Goal: Task Accomplishment & Management: Complete application form

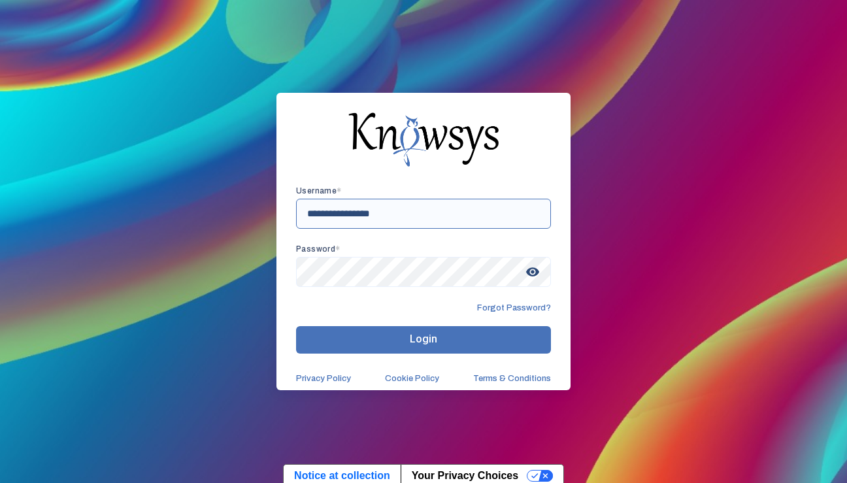
type input "**********"
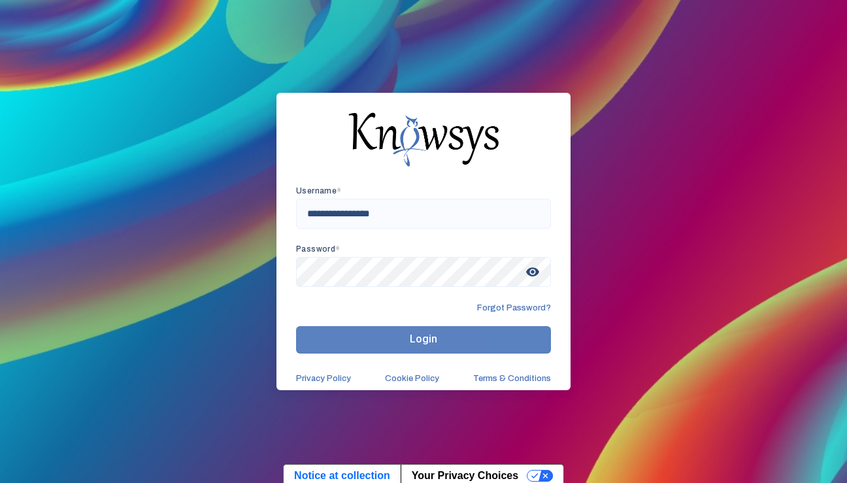
click at [352, 345] on button "Login" at bounding box center [423, 339] width 255 height 27
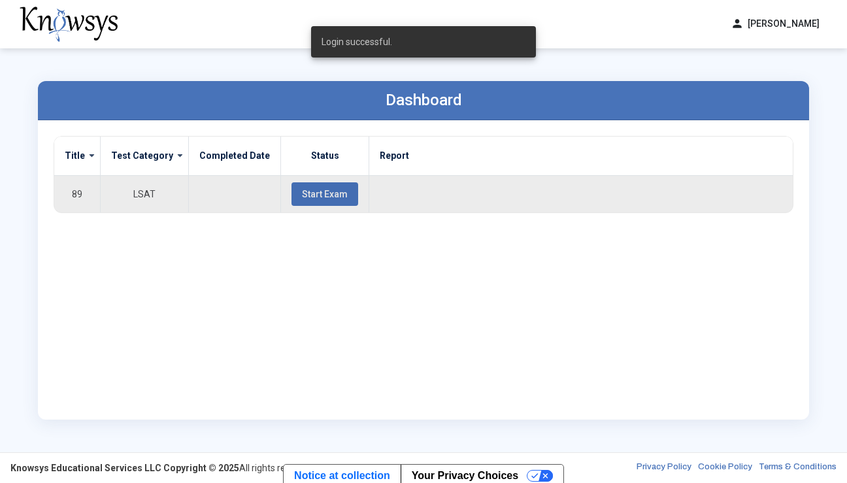
click at [324, 195] on span "Start Exam" at bounding box center [325, 194] width 46 height 10
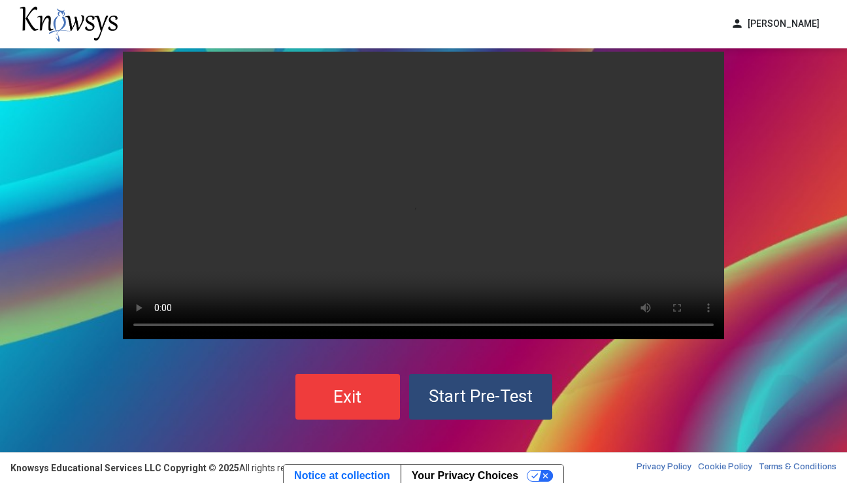
scroll to position [29, 0]
click at [529, 395] on span "Start Pre-Test" at bounding box center [481, 396] width 104 height 20
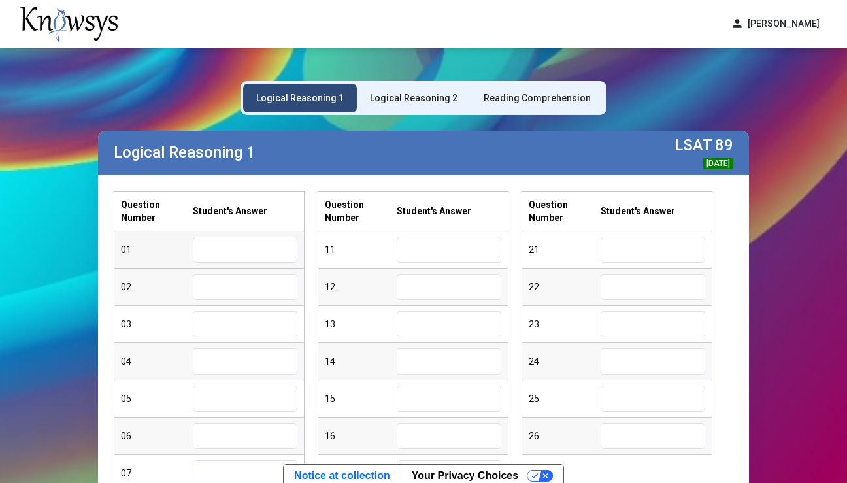
click at [257, 255] on input "text" at bounding box center [245, 249] width 105 height 26
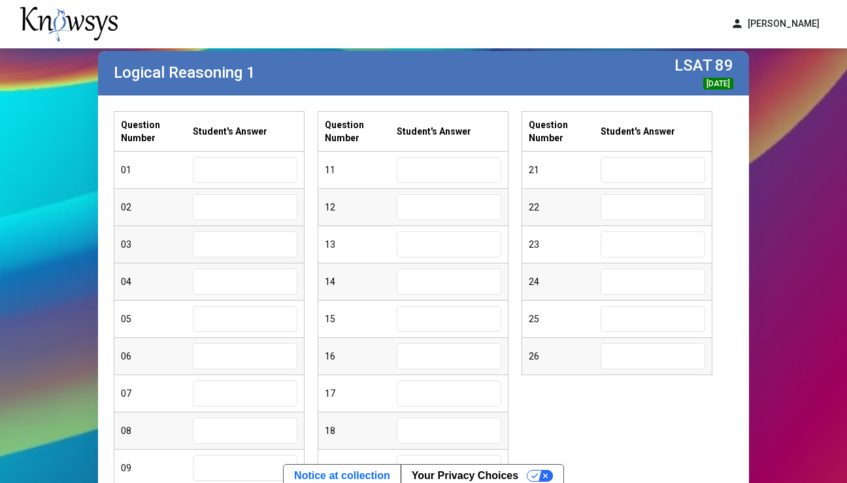
scroll to position [77, 0]
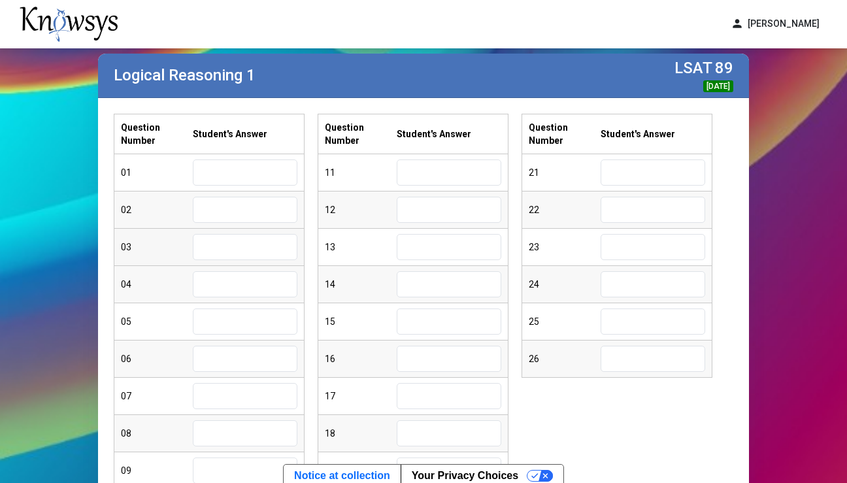
type input "*"
click at [212, 206] on input "text" at bounding box center [245, 210] width 105 height 26
type input "*"
click at [223, 247] on input "text" at bounding box center [245, 247] width 105 height 26
type input "*"
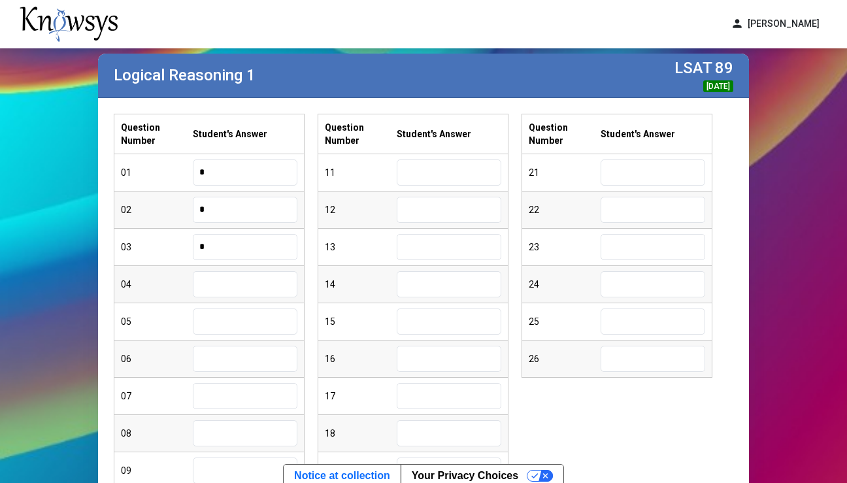
click at [228, 277] on input "text" at bounding box center [245, 284] width 105 height 26
type input "*"
click at [239, 316] on input "text" at bounding box center [245, 321] width 105 height 26
type input "*"
click at [252, 362] on input "text" at bounding box center [245, 359] width 105 height 26
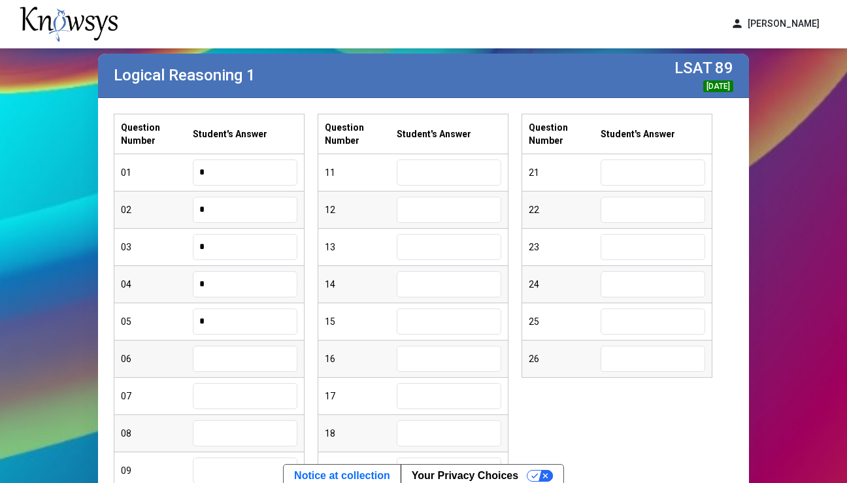
type input "*"
click at [246, 383] on input "text" at bounding box center [245, 396] width 105 height 26
type input "*"
click at [236, 427] on input "text" at bounding box center [245, 433] width 105 height 26
type input "*"
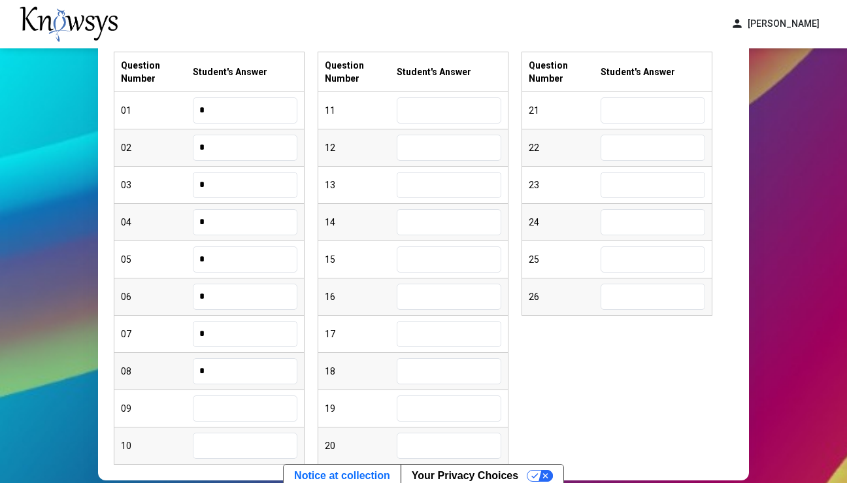
scroll to position [149, 0]
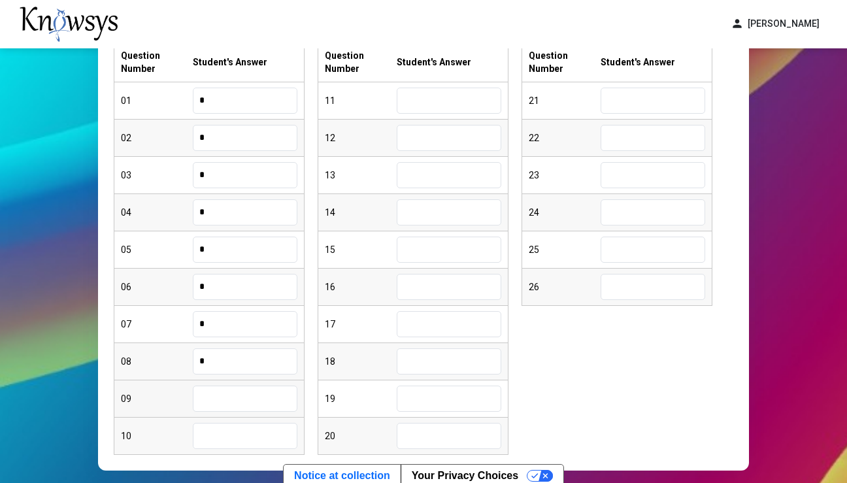
click at [231, 400] on input "text" at bounding box center [245, 398] width 105 height 26
type input "*"
click at [218, 432] on input "text" at bounding box center [245, 436] width 105 height 26
type input "*"
click at [433, 106] on input "text" at bounding box center [449, 101] width 105 height 26
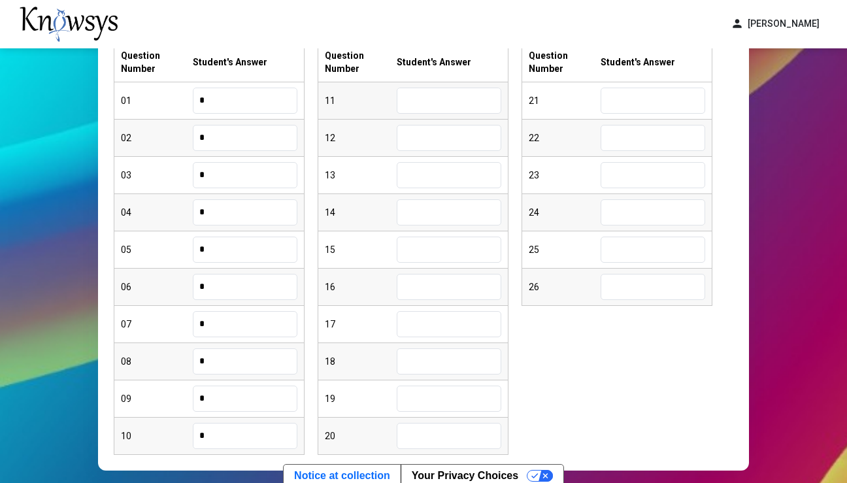
type input "*"
click at [444, 127] on input "text" at bounding box center [449, 138] width 105 height 26
type input "*"
click at [423, 167] on input "text" at bounding box center [449, 175] width 105 height 26
type input "*"
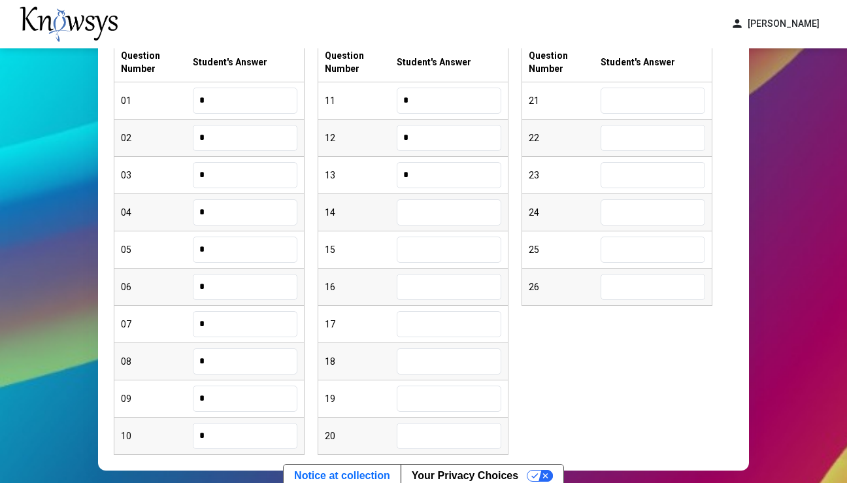
click at [401, 215] on input "text" at bounding box center [449, 212] width 105 height 26
type input "*"
click at [424, 253] on input "text" at bounding box center [449, 249] width 105 height 26
type input "*"
click at [432, 286] on input "text" at bounding box center [449, 287] width 105 height 26
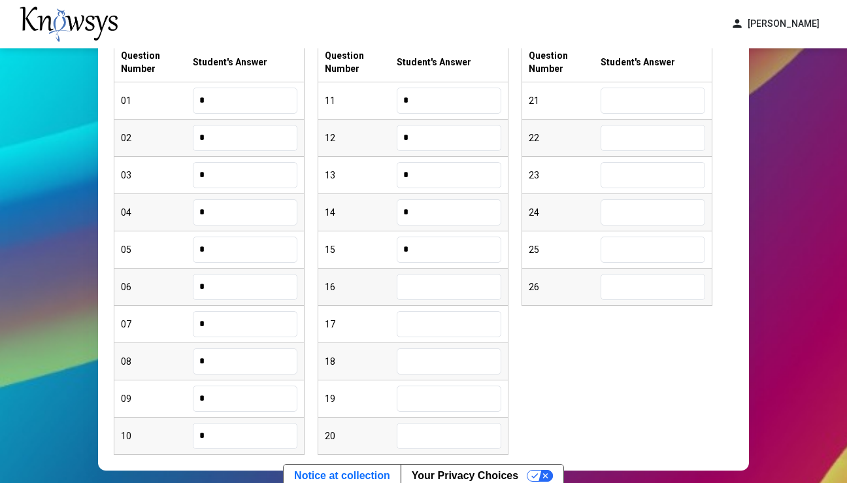
type input "*"
click at [414, 319] on input "text" at bounding box center [449, 324] width 105 height 26
type input "*"
click at [422, 358] on input "text" at bounding box center [449, 361] width 105 height 26
type input "*"
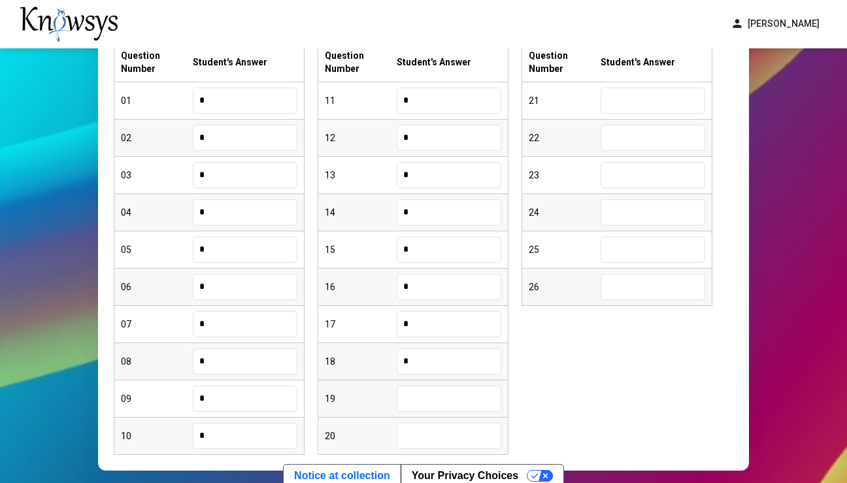
click at [425, 400] on input "text" at bounding box center [449, 398] width 105 height 26
type input "*"
click at [432, 436] on input "text" at bounding box center [449, 436] width 105 height 26
type input "*"
click at [660, 101] on input "text" at bounding box center [652, 101] width 105 height 26
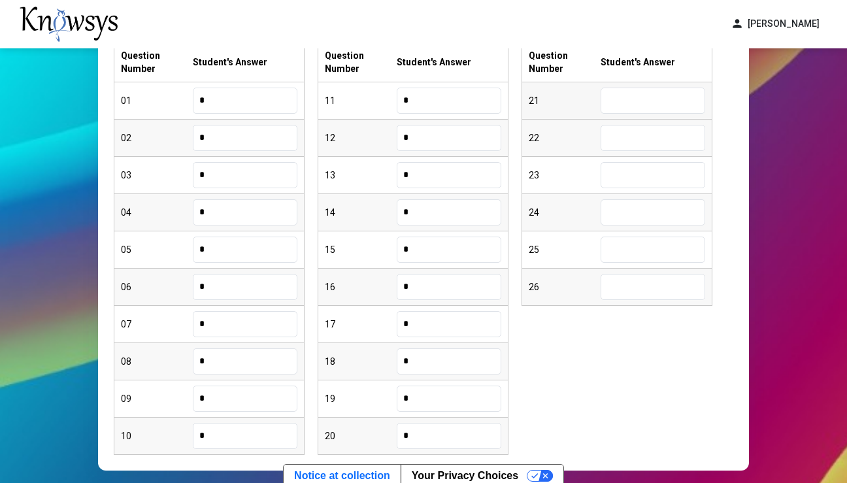
type input "*"
click at [653, 127] on input "text" at bounding box center [652, 138] width 105 height 26
type input "*"
click at [630, 171] on input "text" at bounding box center [652, 175] width 105 height 26
type input "*"
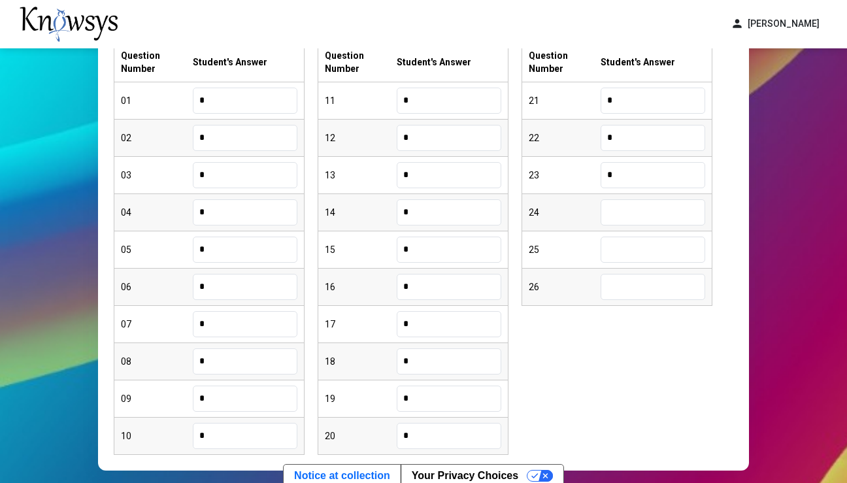
click at [620, 210] on input "text" at bounding box center [652, 212] width 105 height 26
type input "*"
click at [618, 247] on input "text" at bounding box center [652, 249] width 105 height 26
type input "*"
click at [618, 293] on input "text" at bounding box center [652, 287] width 105 height 26
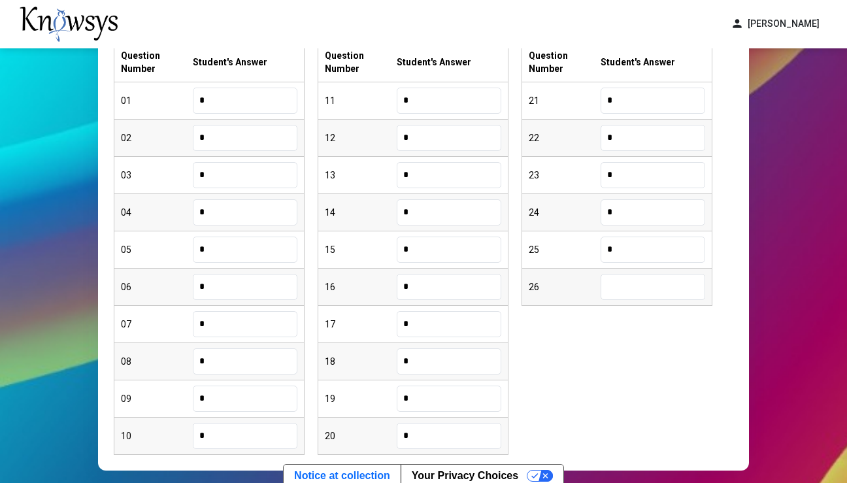
type input "*"
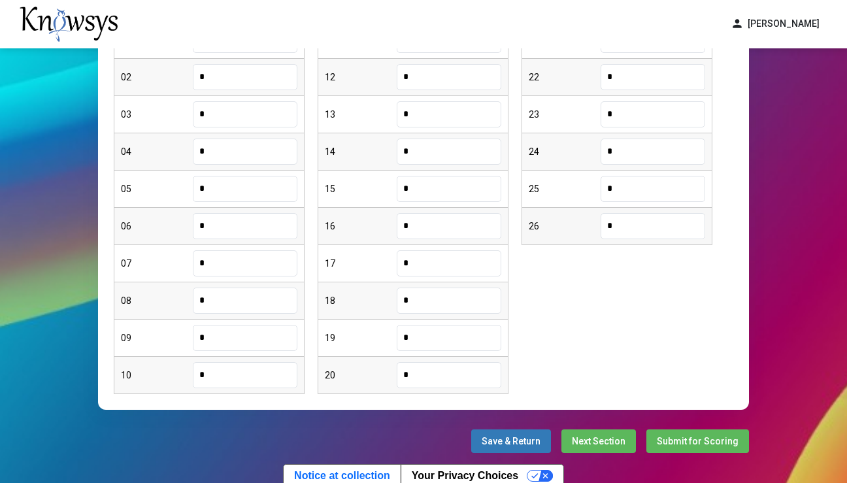
scroll to position [230, 0]
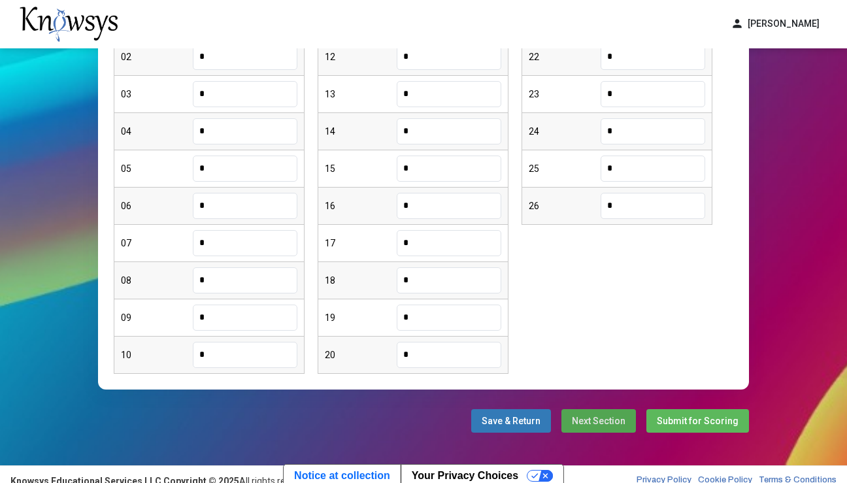
click at [597, 427] on button "Next Section" at bounding box center [598, 421] width 74 height 24
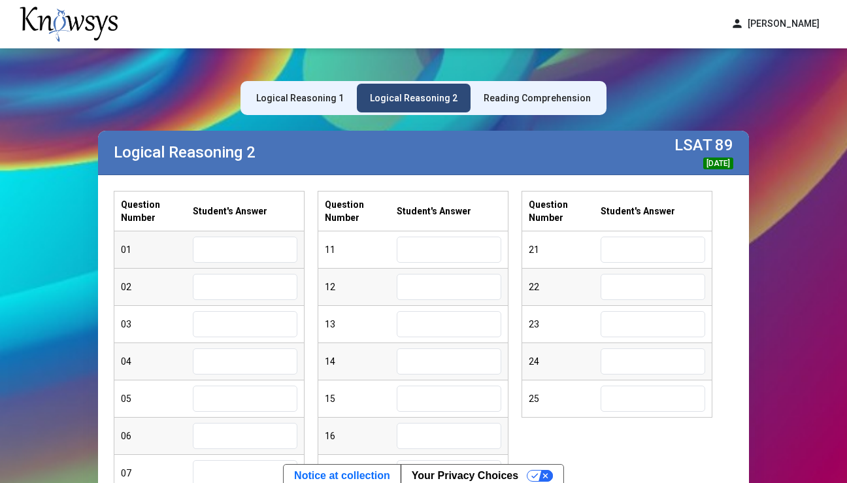
click at [250, 250] on input "text" at bounding box center [245, 249] width 105 height 26
type input "*"
click at [250, 284] on input "text" at bounding box center [245, 287] width 105 height 26
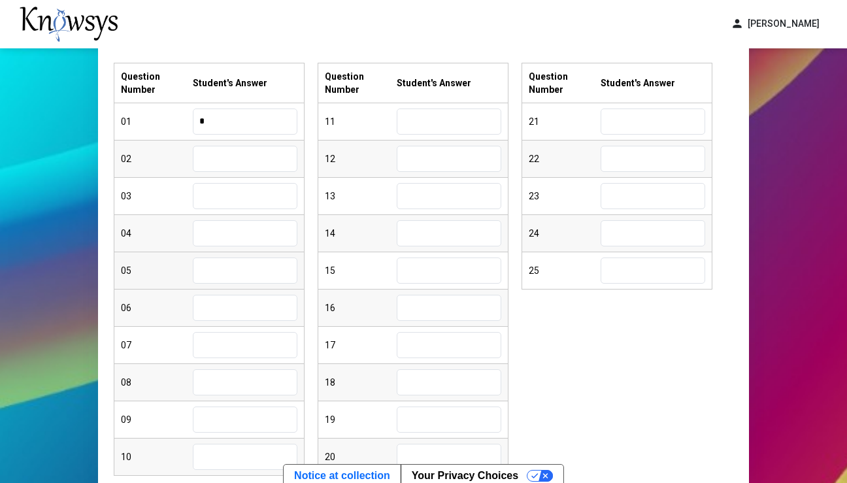
scroll to position [130, 0]
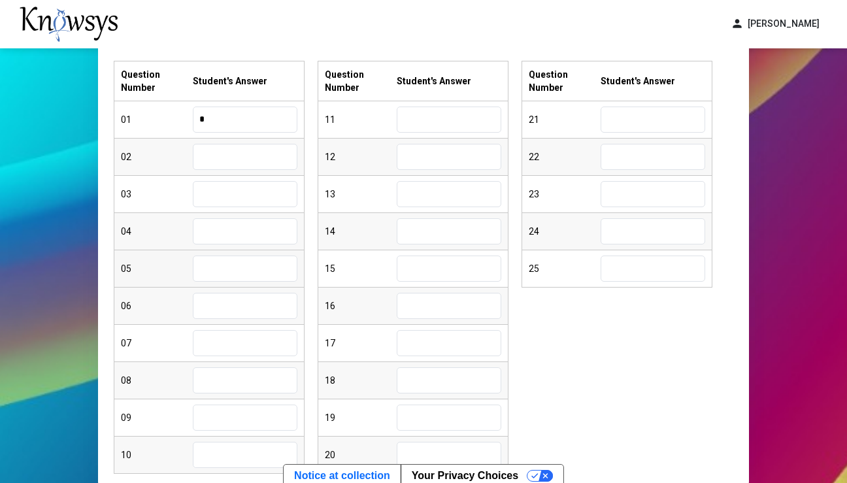
type input "*"
click at [247, 197] on input "text" at bounding box center [245, 194] width 105 height 26
type input "*"
click at [246, 236] on input "text" at bounding box center [245, 231] width 105 height 26
type input "*"
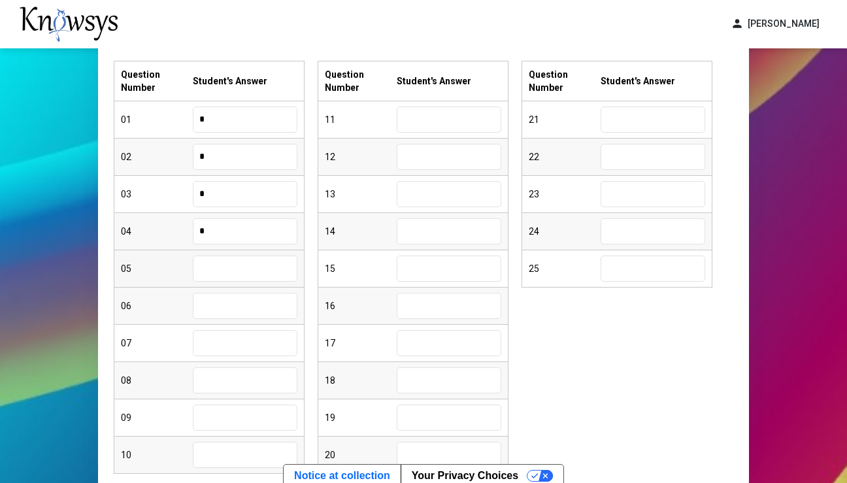
click at [229, 276] on input "text" at bounding box center [245, 268] width 105 height 26
type input "*"
click at [244, 310] on input "text" at bounding box center [245, 306] width 105 height 26
type input "*"
click at [232, 343] on input "text" at bounding box center [245, 343] width 105 height 26
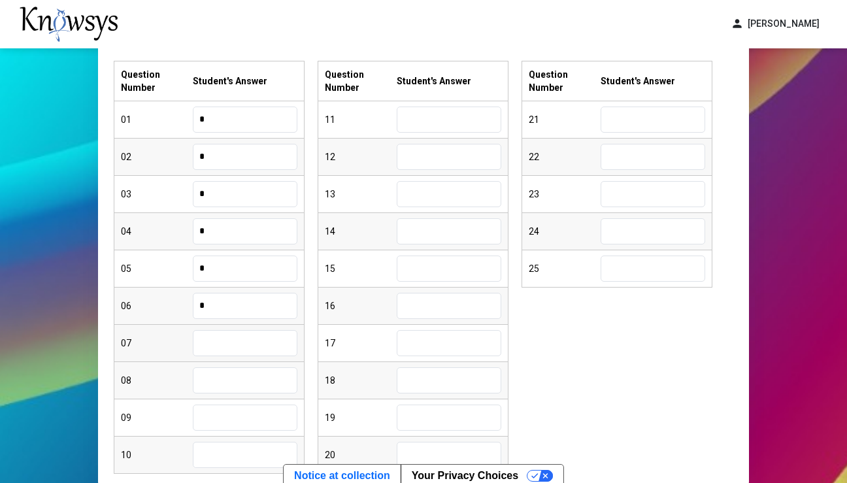
type input "*"
click at [214, 382] on input "text" at bounding box center [245, 380] width 105 height 26
type input "*"
click at [221, 412] on input "text" at bounding box center [245, 417] width 105 height 26
type input "*"
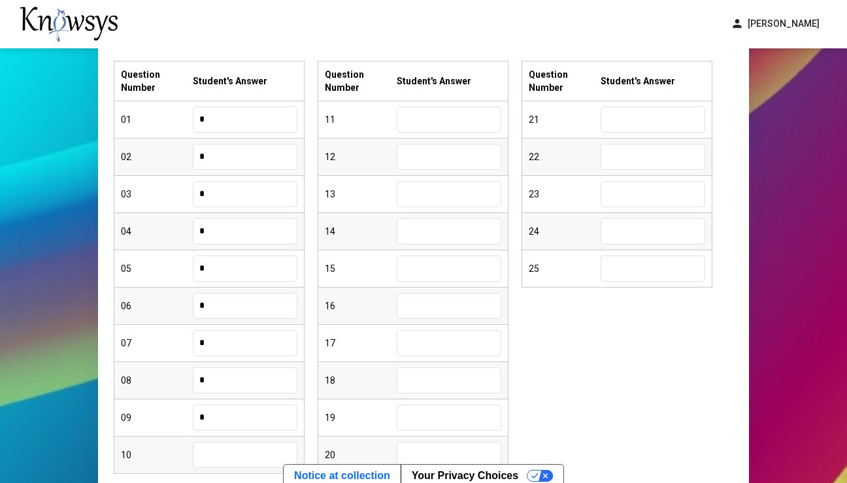
click at [212, 455] on input "text" at bounding box center [245, 455] width 105 height 26
type input "*"
click at [427, 127] on input "text" at bounding box center [449, 119] width 105 height 26
type input "*"
click at [424, 163] on input "text" at bounding box center [449, 157] width 105 height 26
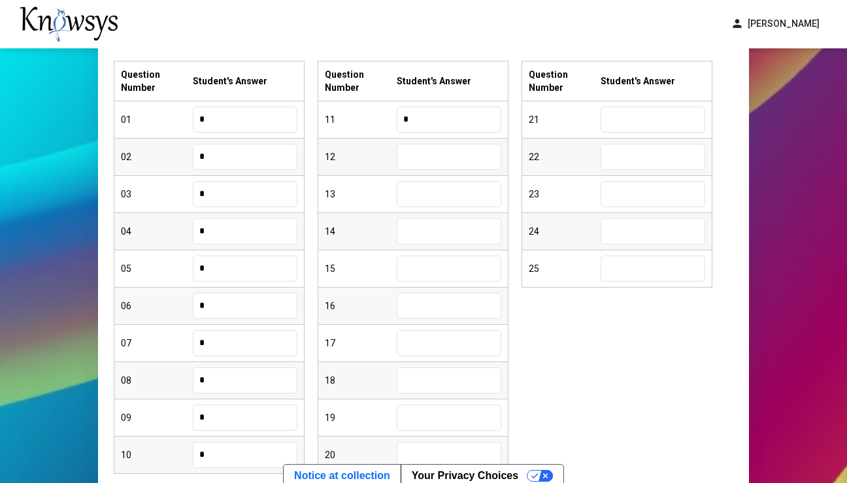
type input "*"
click at [429, 202] on input "text" at bounding box center [449, 194] width 105 height 26
type input "*"
click at [448, 231] on input "text" at bounding box center [449, 231] width 105 height 26
type input "*"
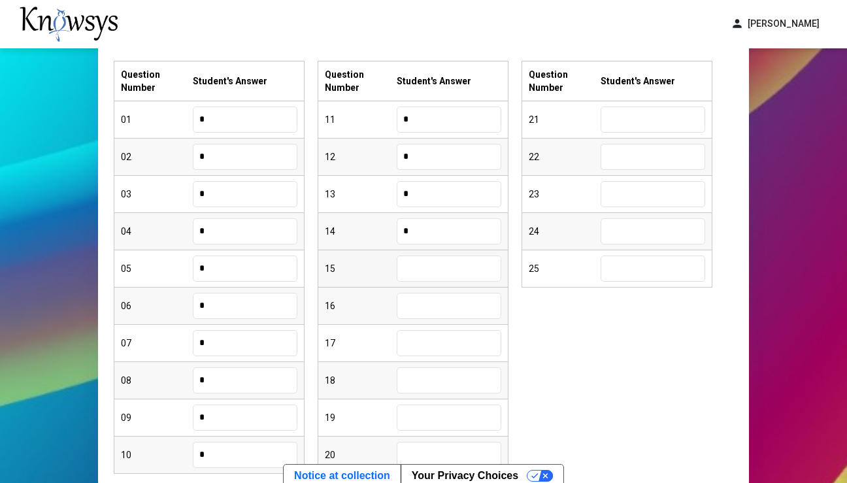
click at [420, 271] on input "text" at bounding box center [449, 268] width 105 height 26
type input "*"
click at [421, 307] on input "text" at bounding box center [449, 306] width 105 height 26
type input "*"
click at [423, 348] on input "text" at bounding box center [449, 343] width 105 height 26
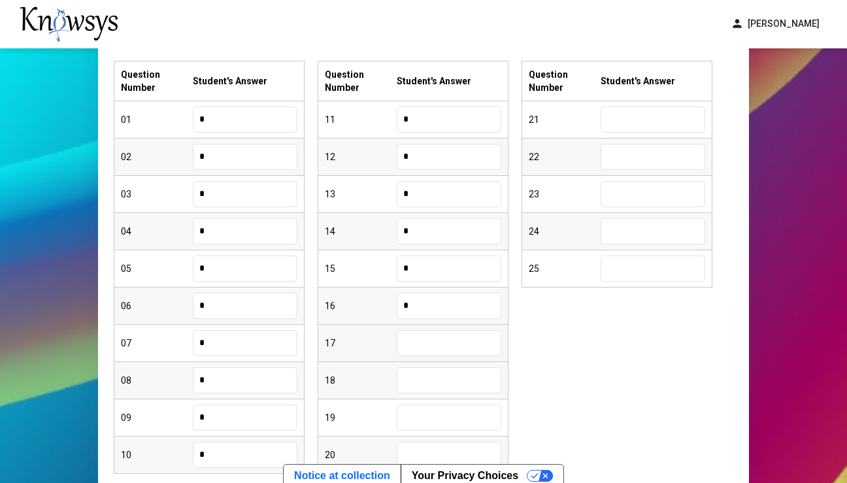
type input "*"
click at [448, 368] on input "text" at bounding box center [449, 380] width 105 height 26
type input "*"
click at [453, 423] on input "text" at bounding box center [449, 417] width 105 height 26
type input "*"
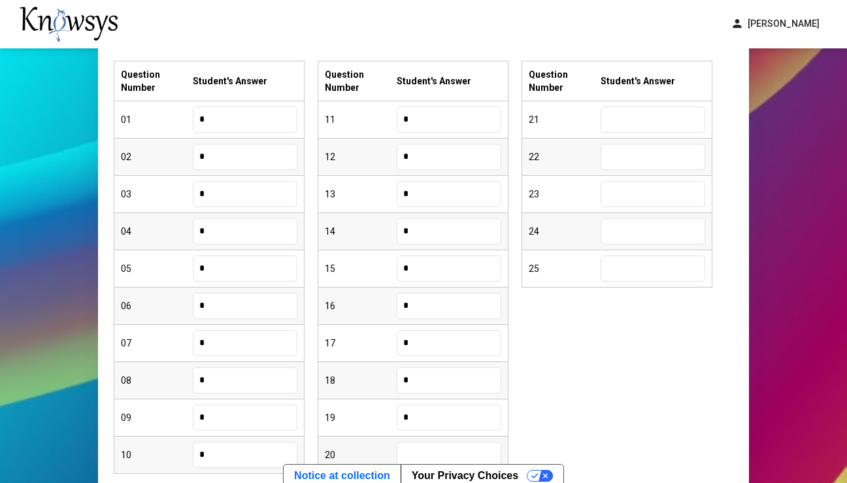
click at [446, 451] on input "text" at bounding box center [449, 455] width 105 height 26
type input "*"
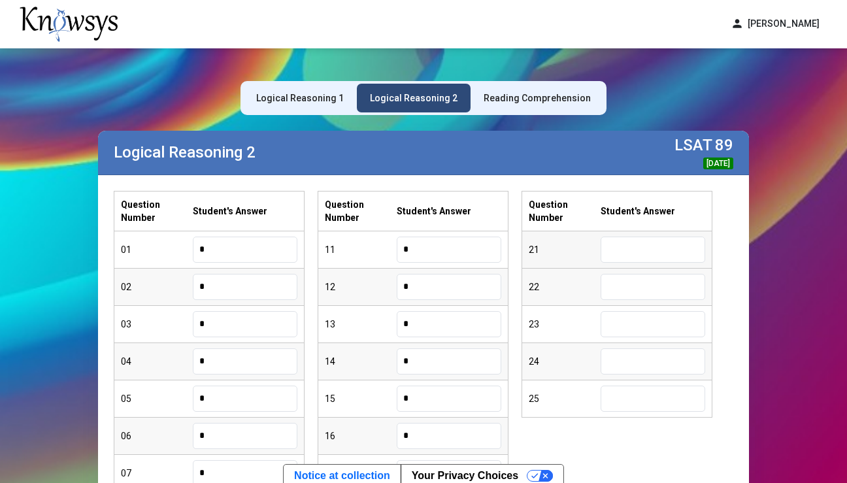
scroll to position [0, 0]
click at [619, 254] on input "text" at bounding box center [652, 249] width 105 height 26
type input "*"
click at [628, 287] on input "text" at bounding box center [652, 287] width 105 height 26
type input "*"
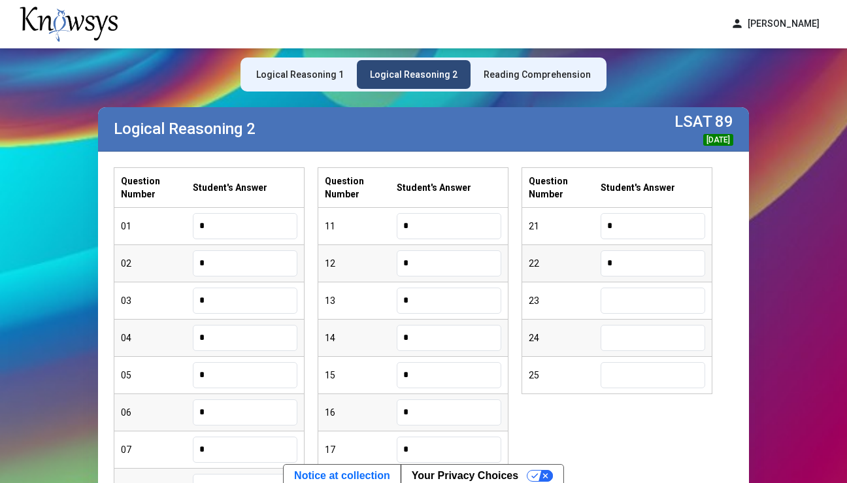
scroll to position [25, 0]
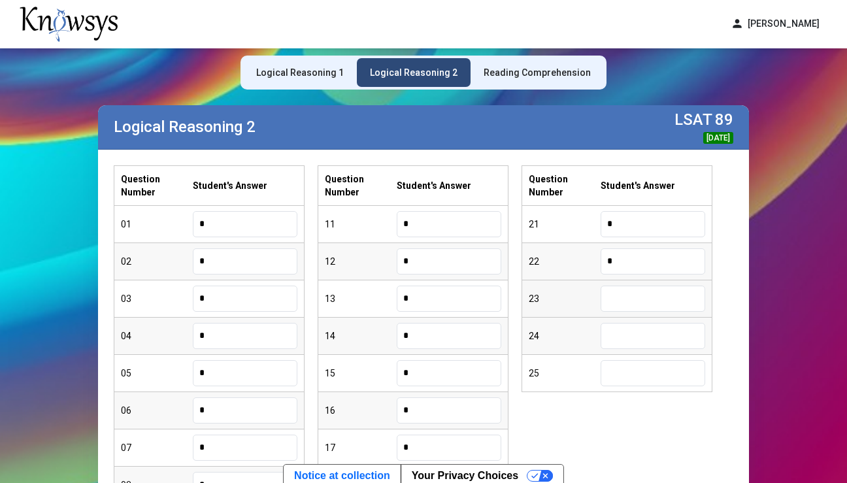
click at [625, 304] on input "text" at bounding box center [652, 298] width 105 height 26
type input "*"
click at [633, 341] on input "text" at bounding box center [652, 336] width 105 height 26
type input "*"
click at [633, 374] on input "text" at bounding box center [652, 373] width 105 height 26
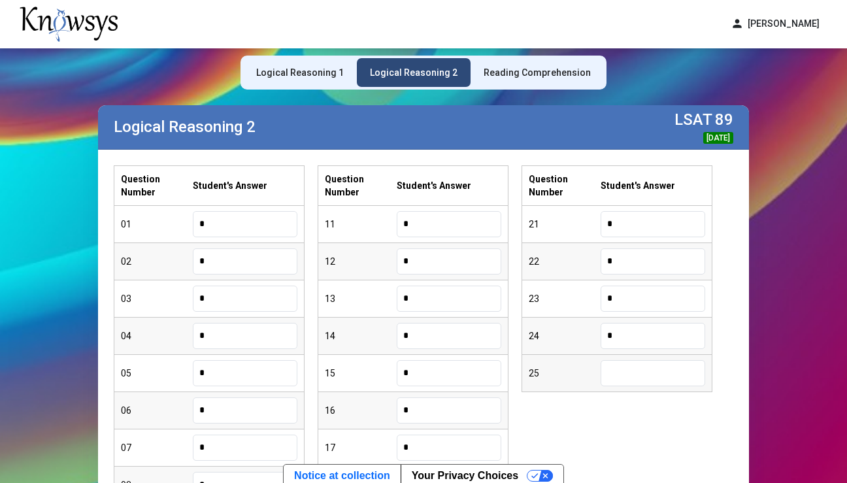
type input "*"
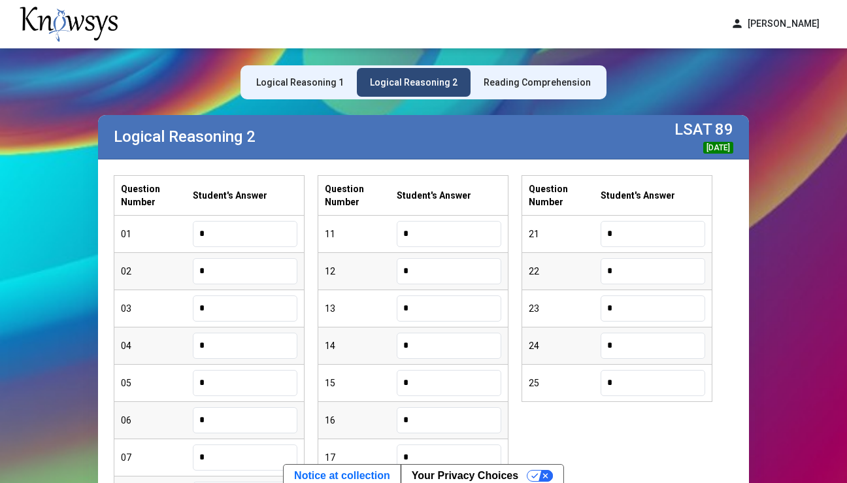
scroll to position [15, 0]
click at [299, 81] on div "Logical Reasoning 1" at bounding box center [300, 82] width 88 height 13
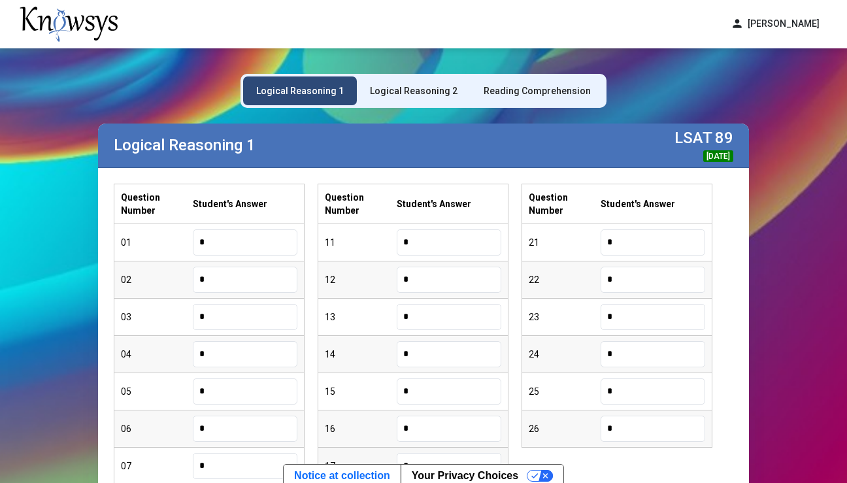
scroll to position [2, 0]
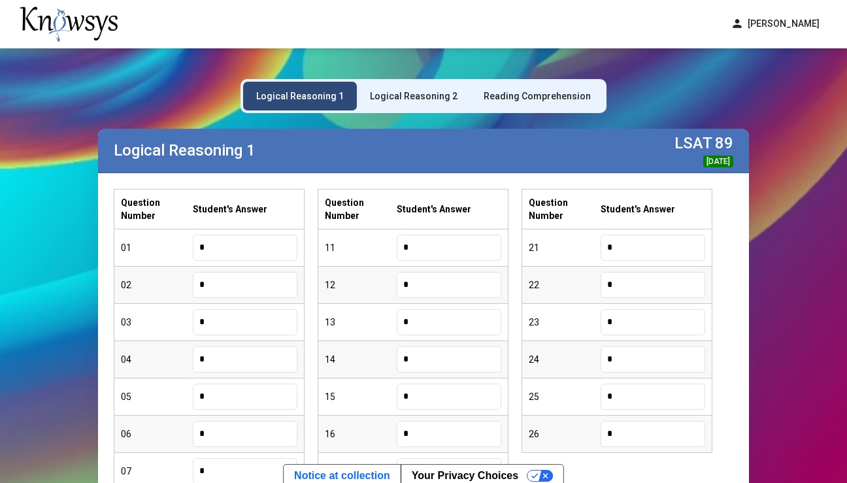
click at [508, 99] on div "Reading Comprehension" at bounding box center [536, 96] width 107 height 13
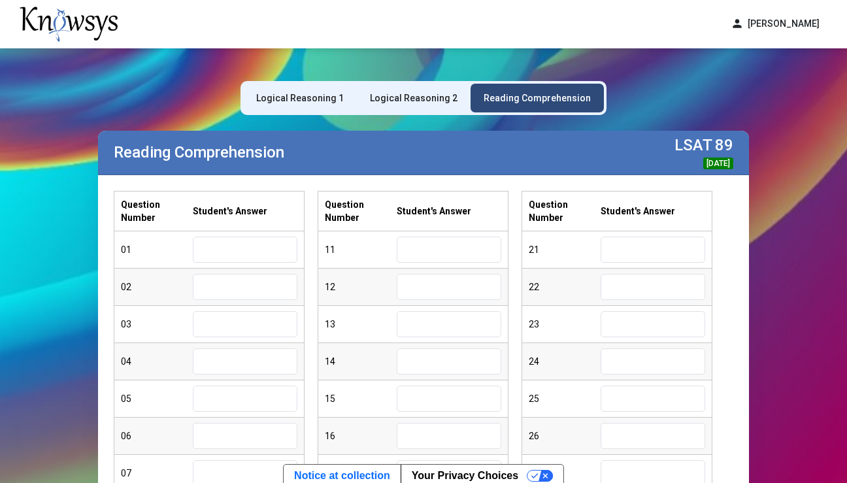
click at [434, 103] on div "Logical Reasoning 2" at bounding box center [414, 97] width 88 height 13
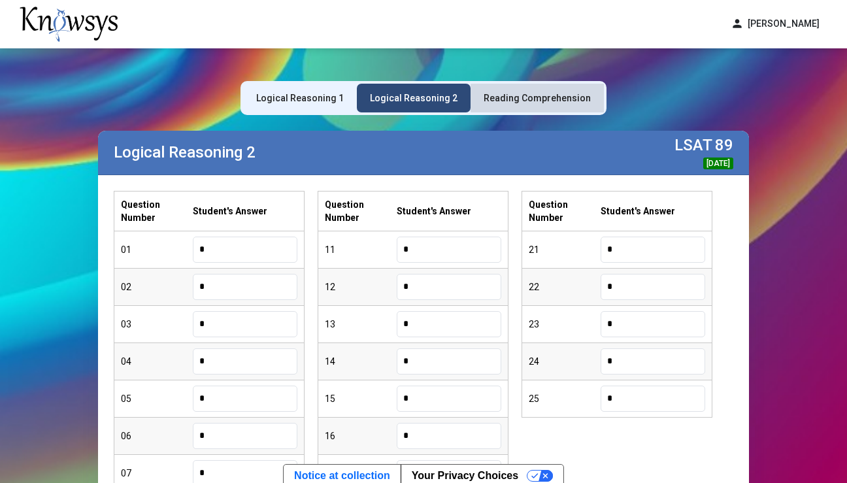
click at [555, 97] on div "Reading Comprehension" at bounding box center [536, 97] width 107 height 13
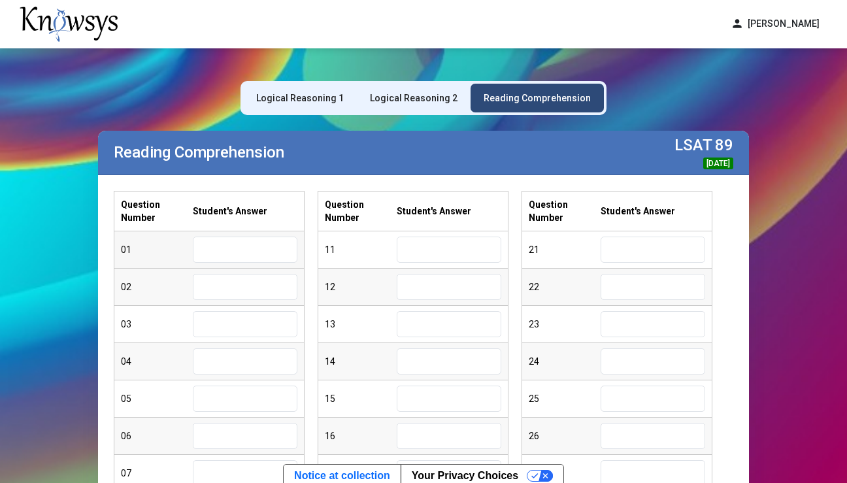
click at [247, 257] on input "text" at bounding box center [245, 249] width 105 height 26
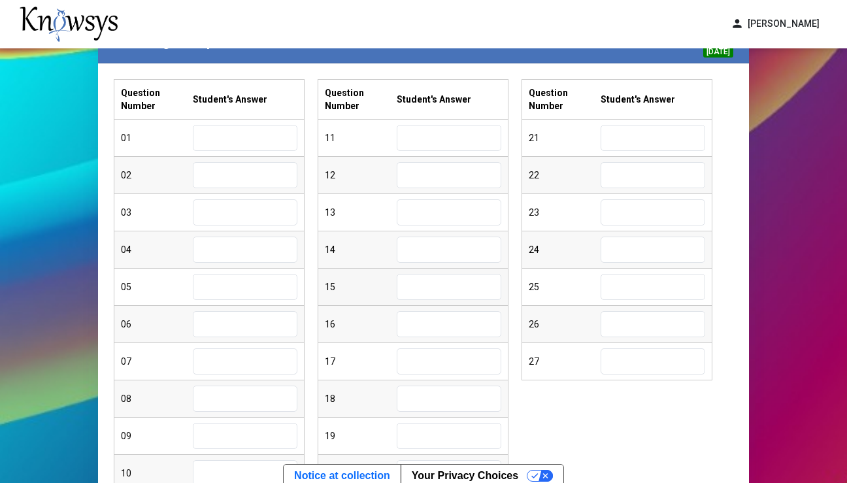
scroll to position [113, 0]
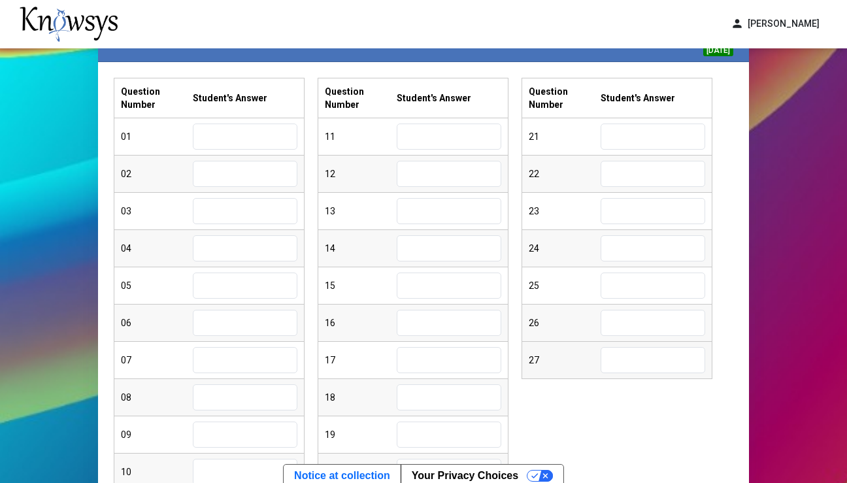
click at [681, 372] on input "text" at bounding box center [652, 360] width 105 height 26
type input "*"
click at [671, 330] on input "text" at bounding box center [652, 323] width 105 height 26
type input "*"
click at [238, 138] on input "text" at bounding box center [245, 136] width 105 height 26
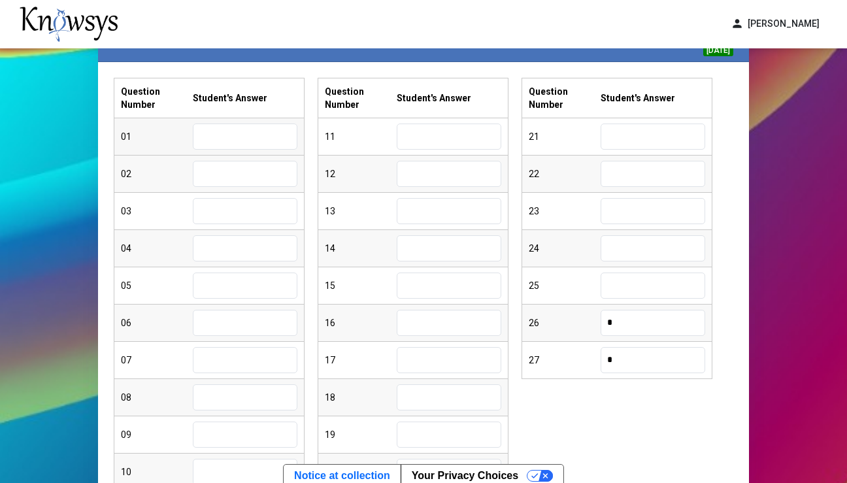
type input "*"
click at [240, 185] on input "text" at bounding box center [245, 174] width 105 height 26
type input "*"
click at [232, 205] on input "text" at bounding box center [245, 211] width 105 height 26
type input "*"
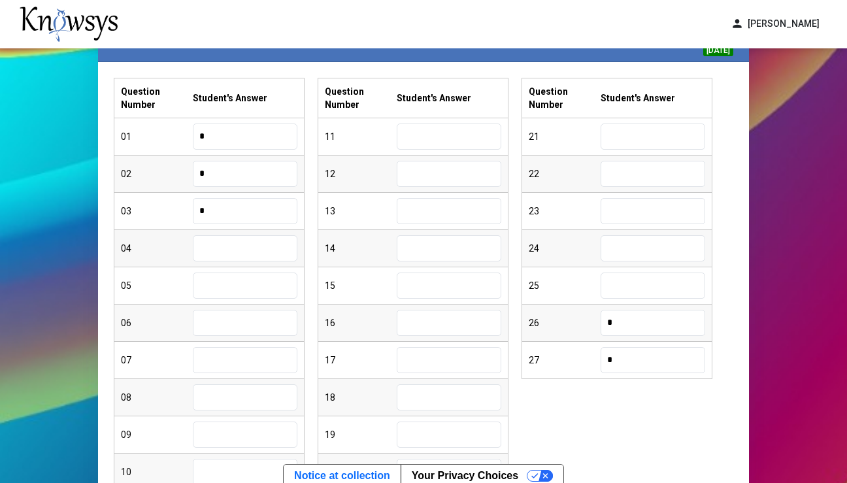
click at [248, 242] on input "text" at bounding box center [245, 248] width 105 height 26
type input "*"
click at [231, 285] on input "text" at bounding box center [245, 285] width 105 height 26
type input "*"
click at [228, 331] on input "text" at bounding box center [245, 323] width 105 height 26
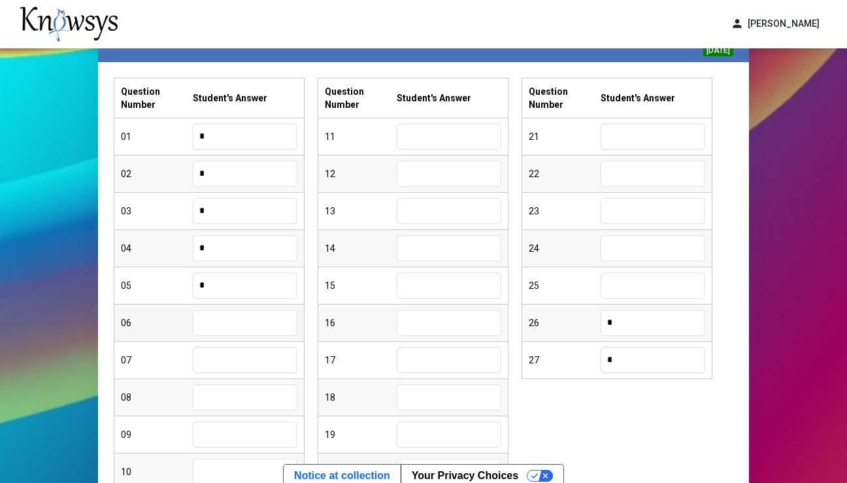
type input "*"
click at [220, 361] on input "text" at bounding box center [245, 360] width 105 height 26
type input "*"
click at [218, 387] on input "text" at bounding box center [245, 397] width 105 height 26
type input "*"
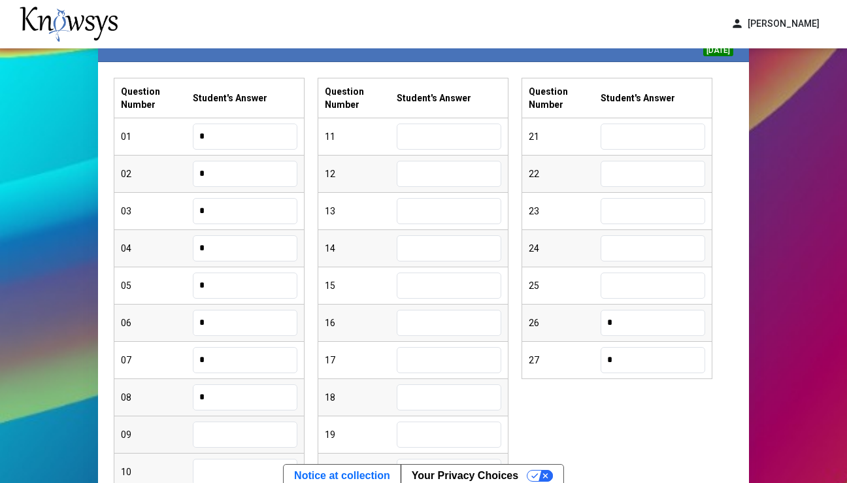
click at [221, 425] on input "text" at bounding box center [245, 434] width 105 height 26
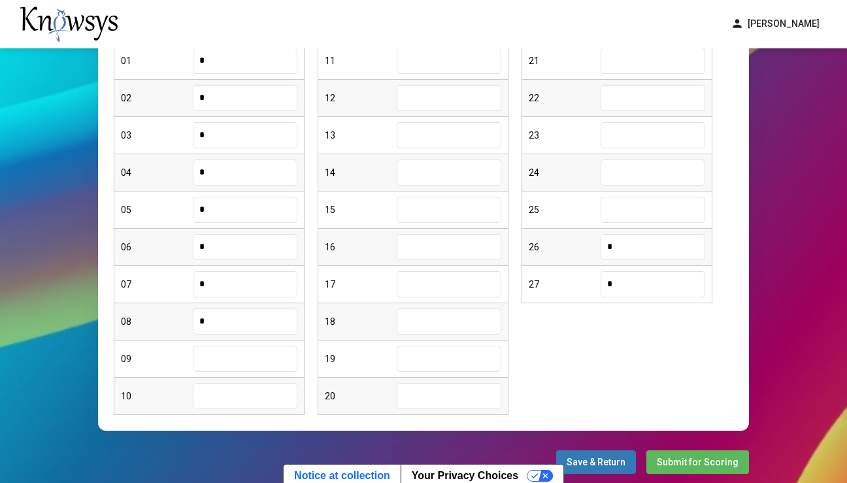
scroll to position [193, 0]
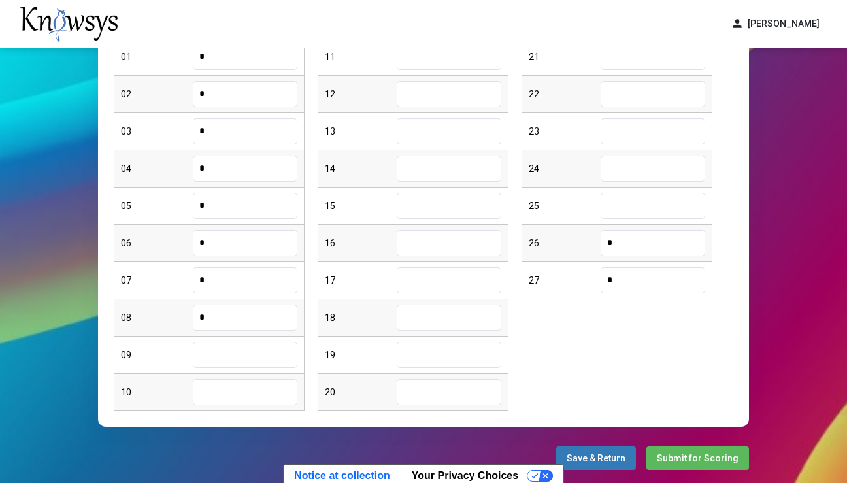
type input "*"
click at [222, 391] on input "text" at bounding box center [245, 392] width 105 height 26
type input "*"
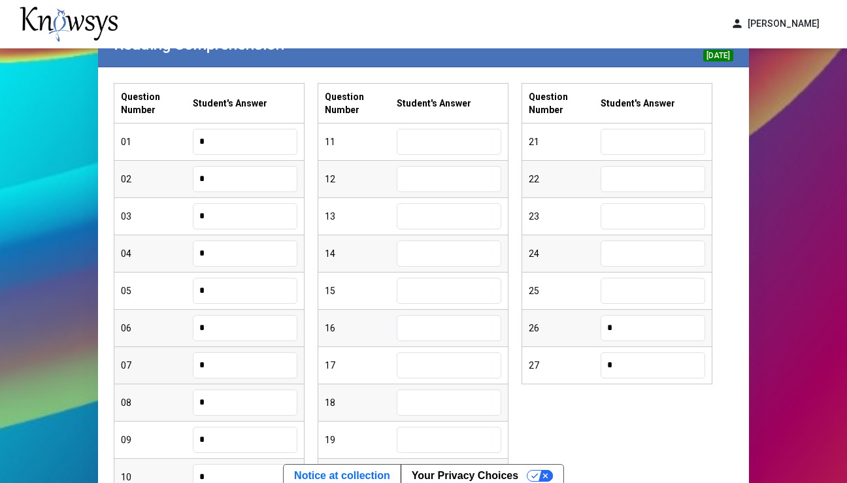
scroll to position [120, 0]
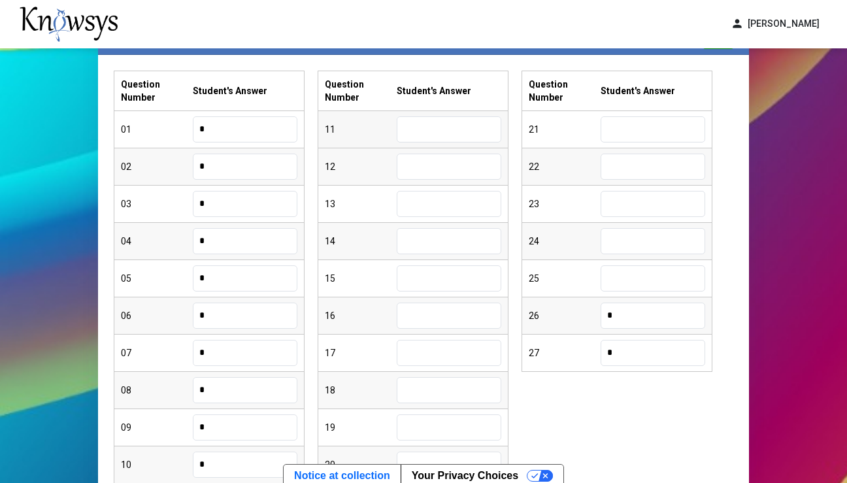
click at [403, 132] on input "text" at bounding box center [449, 129] width 105 height 26
type input "*"
click at [469, 170] on input "text" at bounding box center [449, 167] width 105 height 26
type input "*"
click at [468, 203] on input "text" at bounding box center [449, 204] width 105 height 26
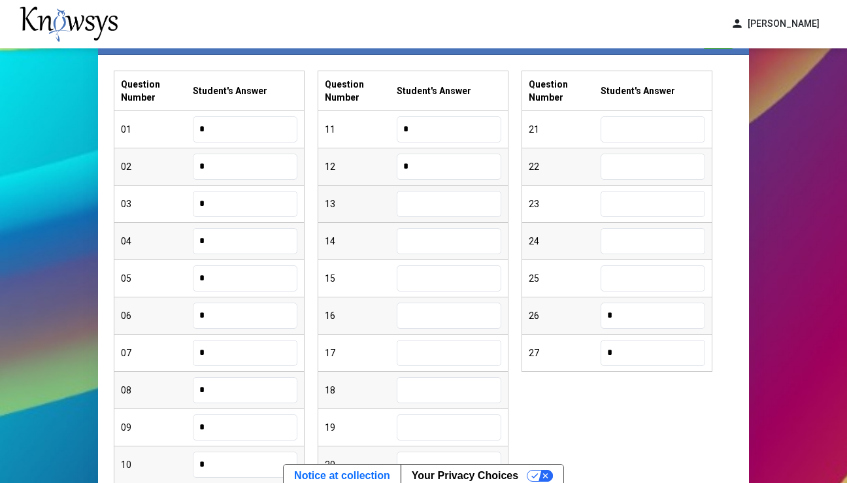
type input "*"
click at [449, 238] on input "text" at bounding box center [449, 241] width 105 height 26
type input "*"
click at [432, 273] on input "text" at bounding box center [449, 278] width 105 height 26
type input "*"
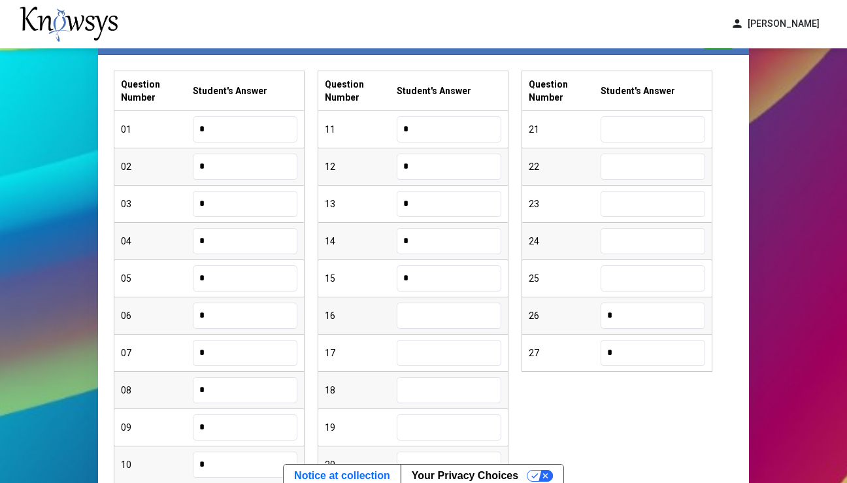
click at [421, 311] on input "text" at bounding box center [449, 315] width 105 height 26
type input "*"
click at [416, 351] on input "text" at bounding box center [449, 353] width 105 height 26
type input "*"
click at [423, 398] on input "text" at bounding box center [449, 390] width 105 height 26
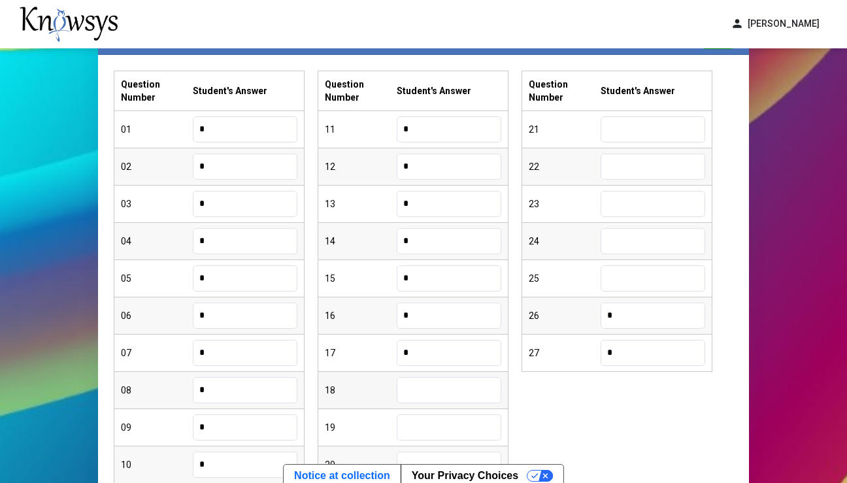
type input "*"
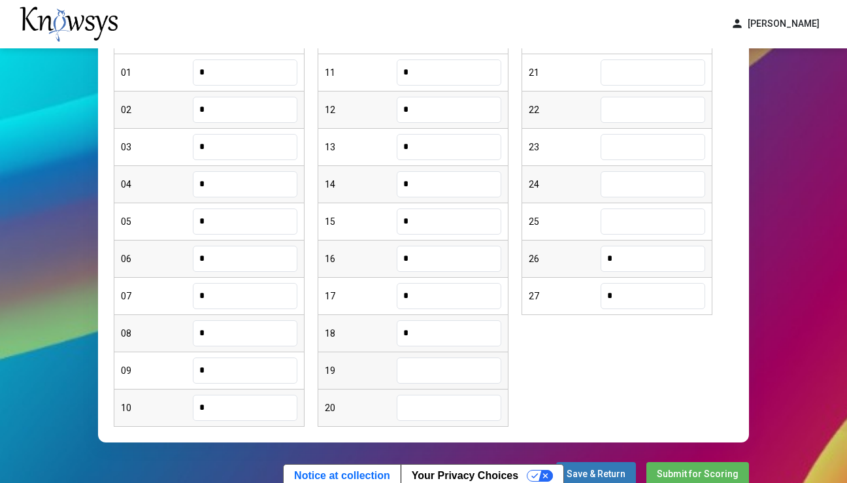
scroll to position [180, 0]
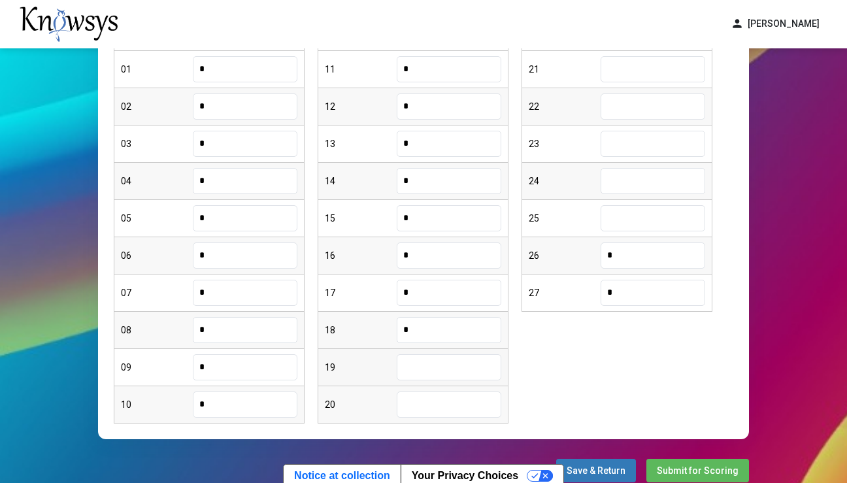
click at [413, 374] on input "text" at bounding box center [449, 367] width 105 height 26
type input "*"
click at [422, 412] on input "text" at bounding box center [449, 404] width 105 height 26
type input "*"
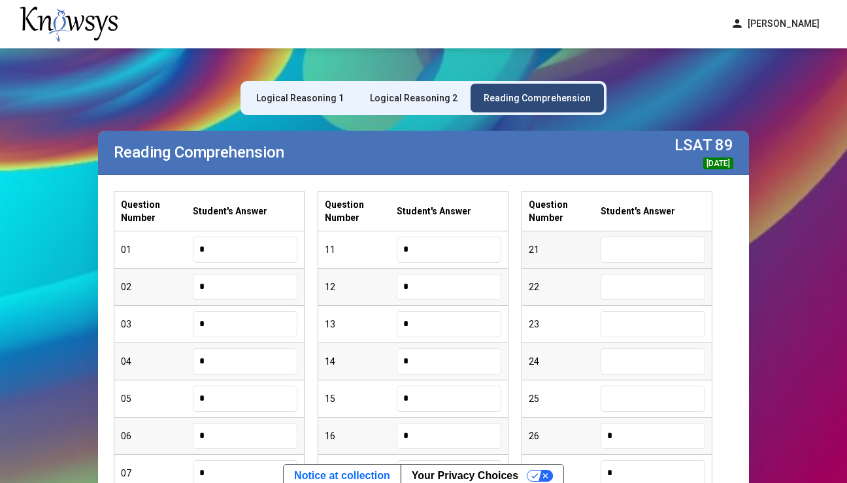
scroll to position [0, 0]
click at [640, 238] on input "text" at bounding box center [652, 249] width 105 height 26
type input "*"
click at [644, 288] on input "text" at bounding box center [652, 287] width 105 height 26
type input "*"
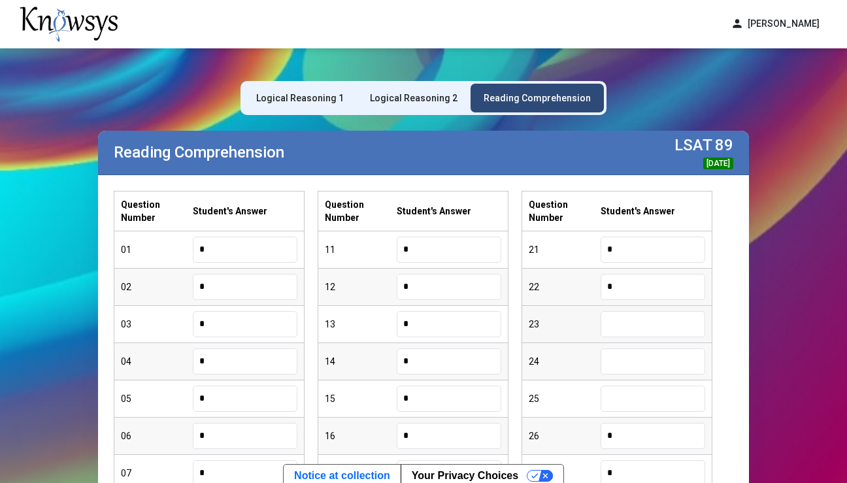
click at [636, 324] on input "text" at bounding box center [652, 324] width 105 height 26
type input "*"
click at [631, 363] on input "text" at bounding box center [652, 361] width 105 height 26
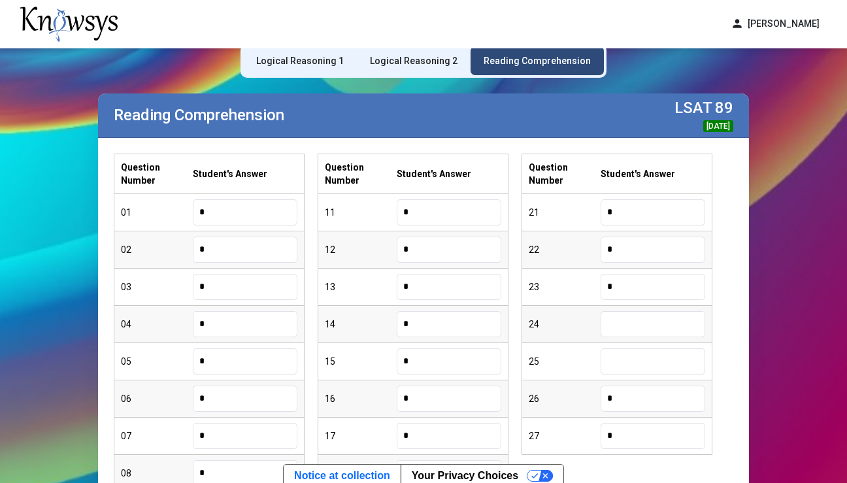
scroll to position [42, 0]
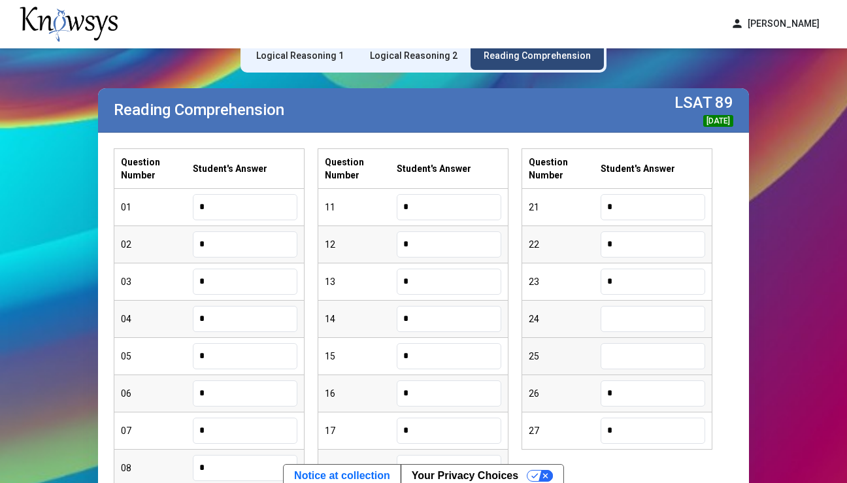
type input "*"
click at [623, 353] on input "text" at bounding box center [652, 356] width 105 height 26
type input "*"
click at [444, 63] on div "Logical Reasoning 2" at bounding box center [414, 55] width 114 height 29
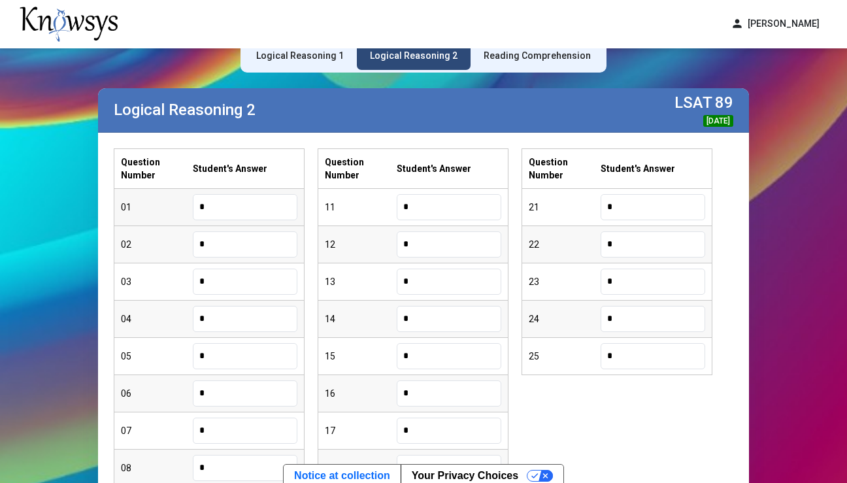
click at [259, 208] on input "*" at bounding box center [245, 207] width 105 height 26
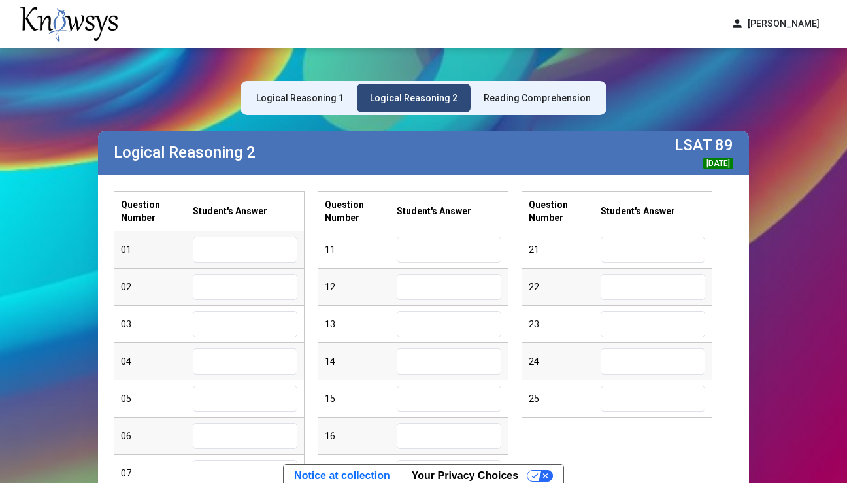
click at [227, 244] on input "text" at bounding box center [245, 249] width 105 height 26
type input "*"
click at [215, 292] on input "text" at bounding box center [245, 287] width 105 height 26
type input "*"
click at [214, 333] on input "text" at bounding box center [245, 324] width 105 height 26
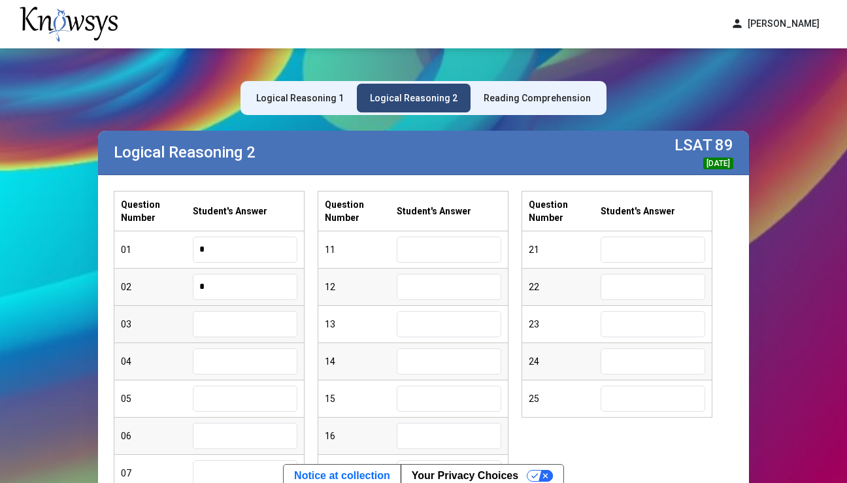
type input "*"
click at [212, 365] on input "text" at bounding box center [245, 361] width 105 height 26
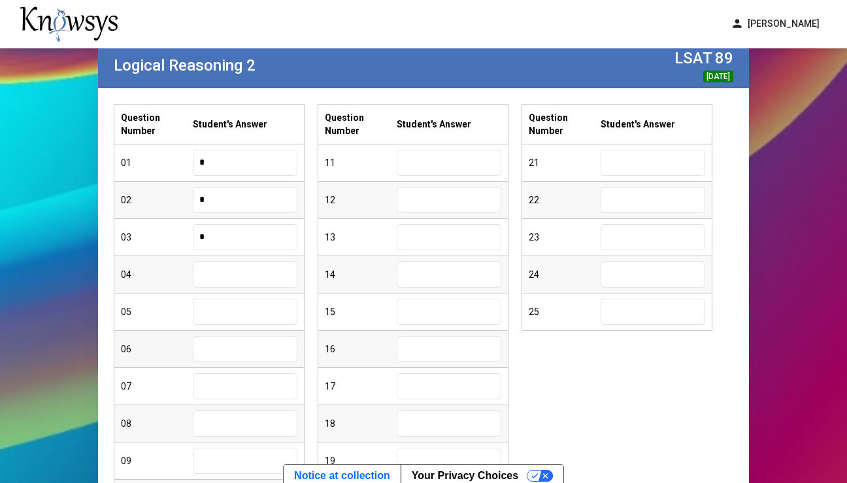
scroll to position [90, 0]
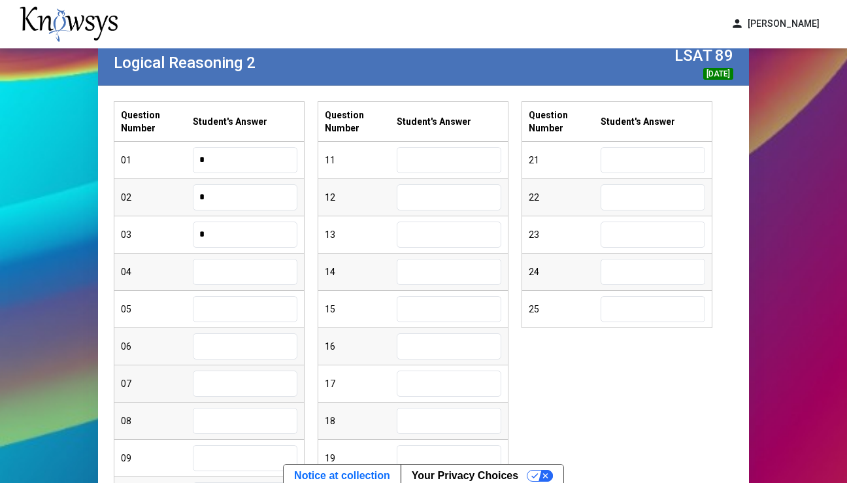
type input "*"
click at [229, 308] on input "text" at bounding box center [245, 309] width 105 height 26
type input "*"
click at [221, 349] on input "text" at bounding box center [245, 346] width 105 height 26
type input "*"
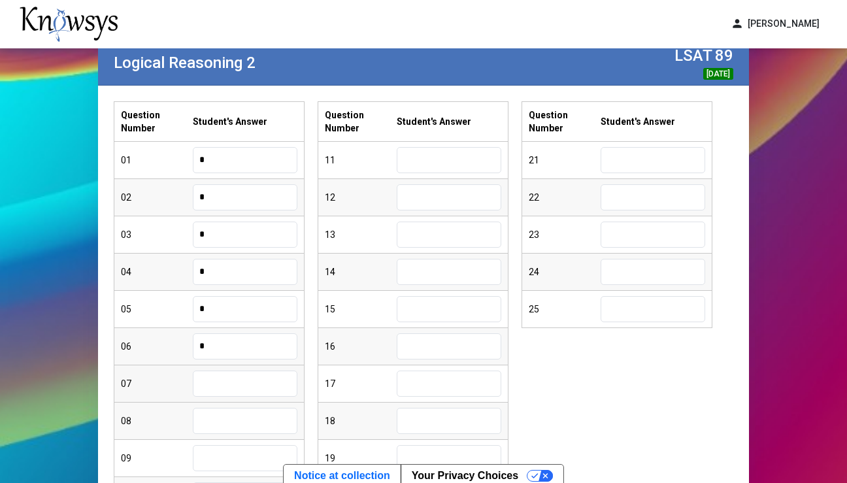
click at [219, 382] on input "text" at bounding box center [245, 383] width 105 height 26
type input "*"
click at [225, 434] on div "08" at bounding box center [208, 420] width 189 height 37
click at [225, 408] on input "text" at bounding box center [245, 421] width 105 height 26
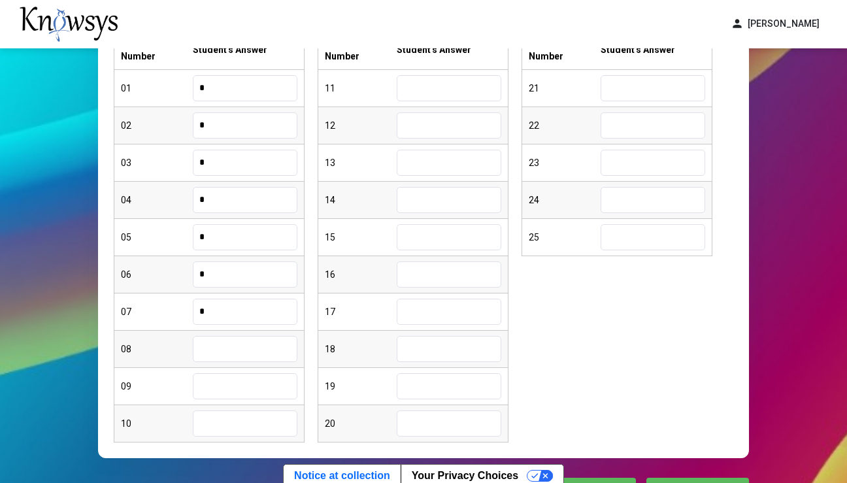
scroll to position [164, 0]
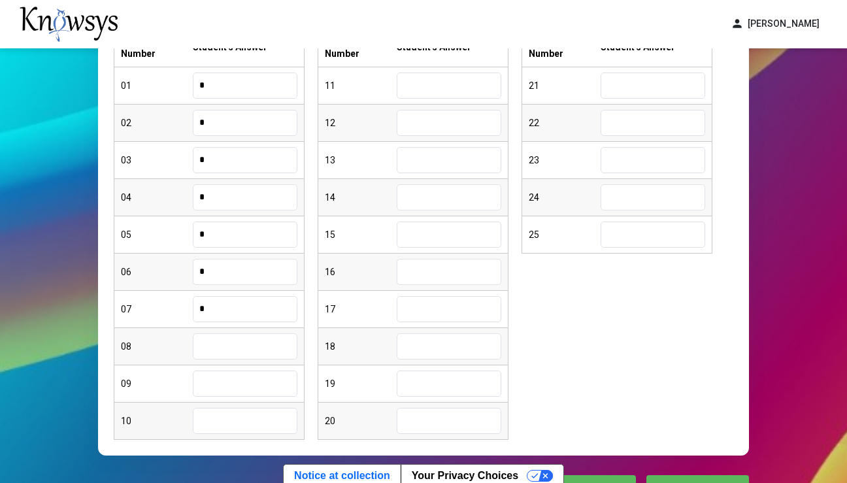
type input "*"
click at [236, 391] on input "text" at bounding box center [245, 383] width 105 height 26
type input "*"
click at [231, 417] on input "text" at bounding box center [245, 421] width 105 height 26
type input "*"
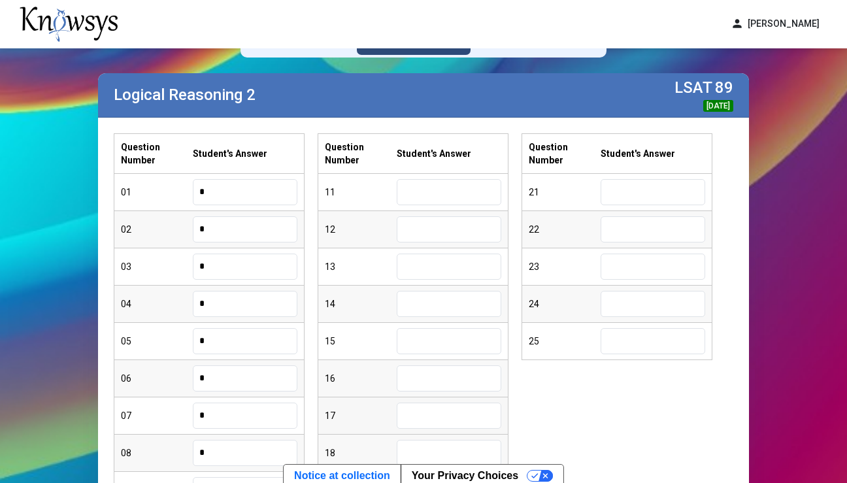
scroll to position [20, 0]
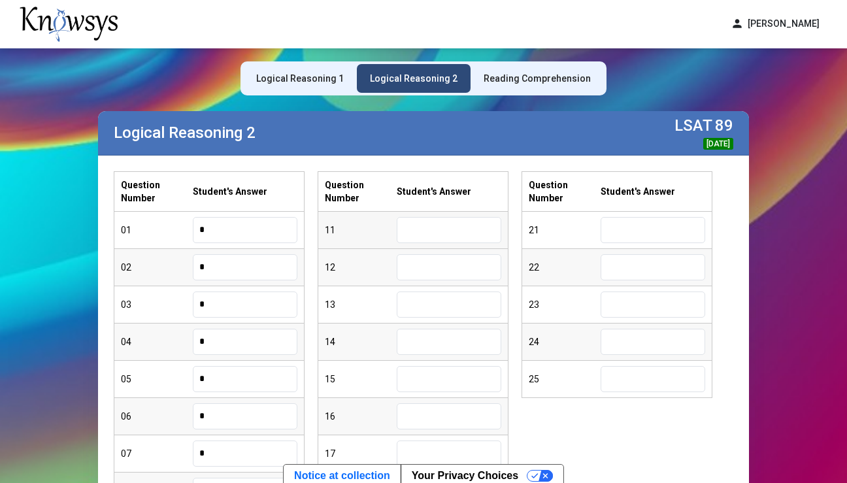
click at [429, 213] on div "11" at bounding box center [412, 230] width 189 height 37
click at [428, 233] on input "text" at bounding box center [449, 230] width 105 height 26
type input "*"
click at [420, 259] on input "text" at bounding box center [449, 267] width 105 height 26
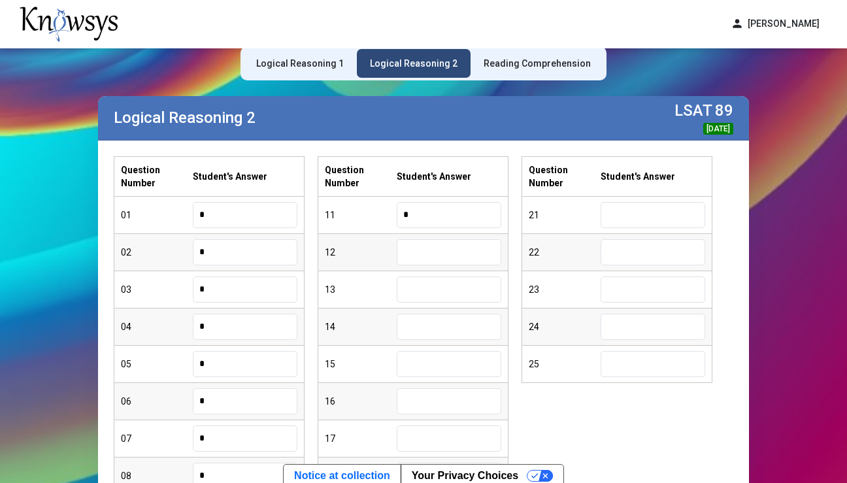
scroll to position [39, 0]
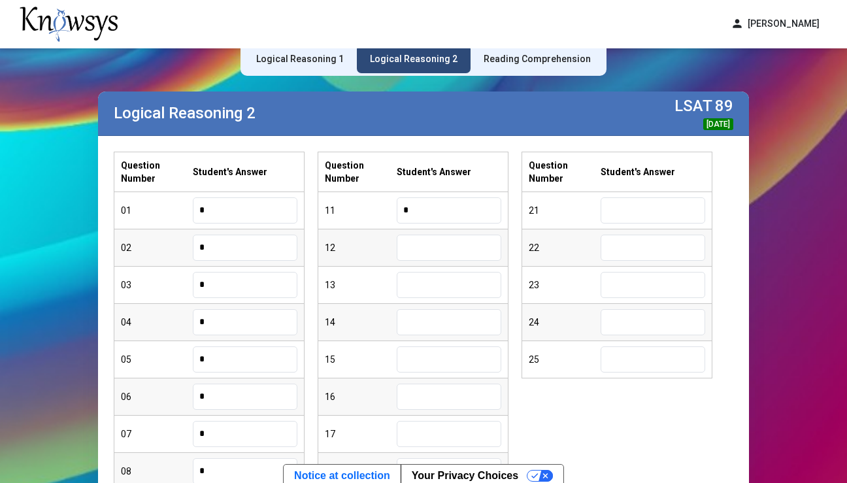
type input "*"
click at [416, 295] on input "text" at bounding box center [449, 285] width 105 height 26
type input "*"
click at [427, 316] on input "text" at bounding box center [449, 322] width 105 height 26
type input "*"
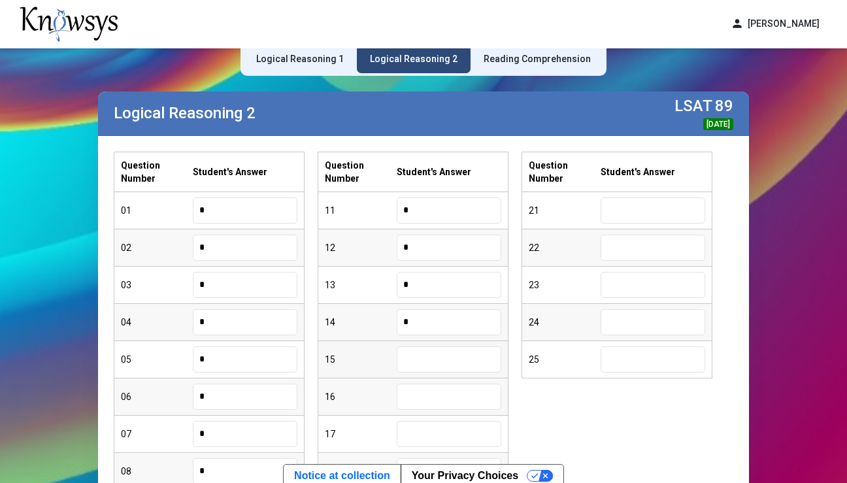
click at [412, 368] on input "text" at bounding box center [449, 359] width 105 height 26
type input "*"
click at [433, 396] on input "text" at bounding box center [449, 396] width 105 height 26
type input "*"
click at [428, 439] on input "text" at bounding box center [449, 434] width 105 height 26
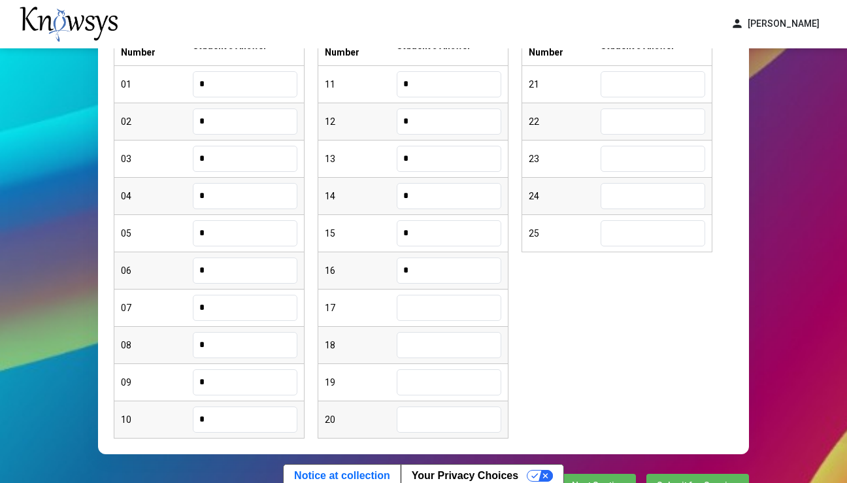
scroll to position [169, 0]
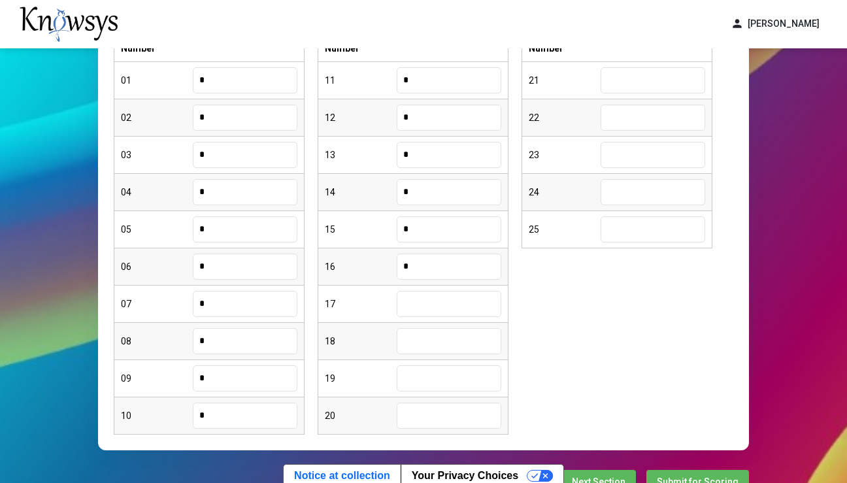
type input "*"
click at [442, 340] on input "text" at bounding box center [449, 341] width 105 height 26
type input "*"
click at [436, 385] on input "text" at bounding box center [449, 378] width 105 height 26
type input "*"
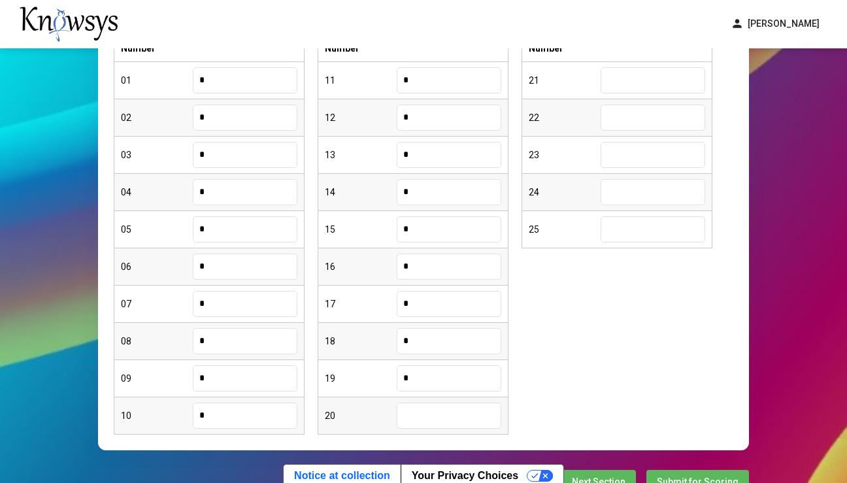
click at [431, 418] on input "text" at bounding box center [449, 415] width 105 height 26
type input "*"
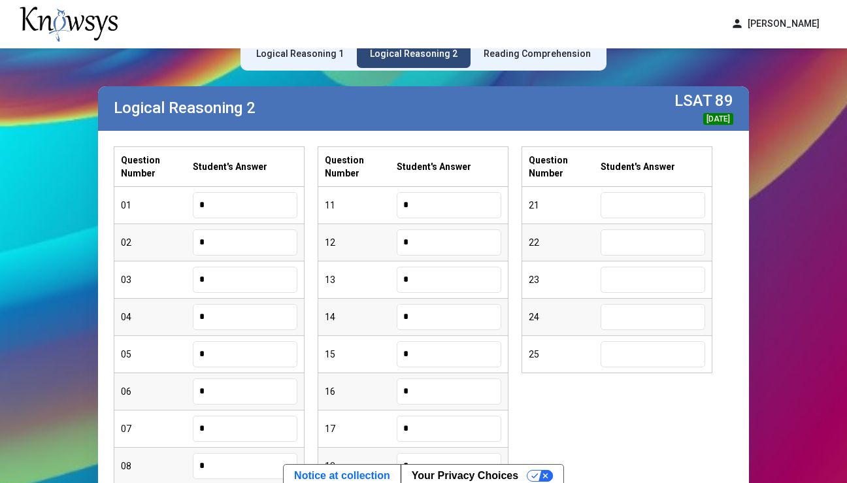
scroll to position [42, 0]
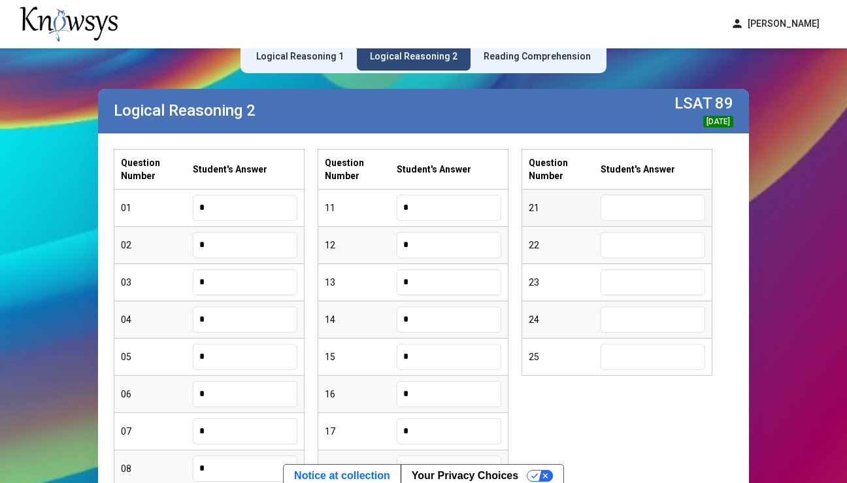
click at [638, 218] on input "text" at bounding box center [652, 208] width 105 height 26
type input "*"
click at [643, 243] on input "text" at bounding box center [652, 245] width 105 height 26
type input "*"
click at [630, 281] on input "text" at bounding box center [652, 282] width 105 height 26
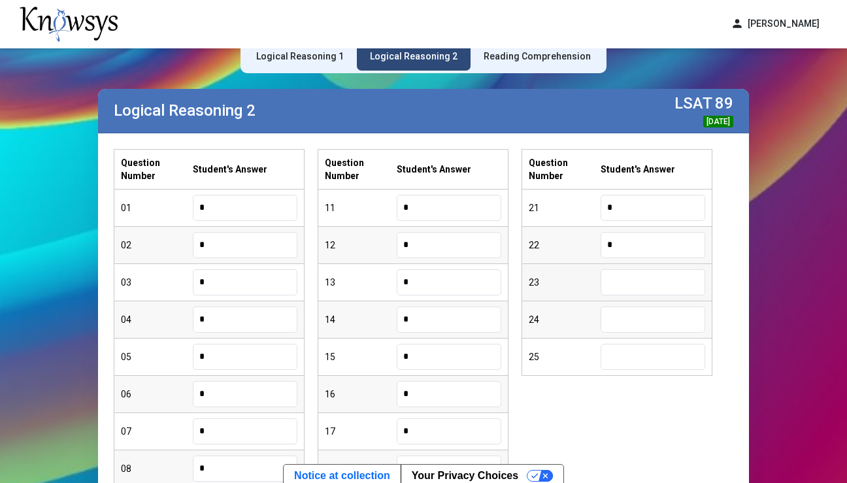
type input "*"
click at [617, 328] on input "text" at bounding box center [652, 319] width 105 height 26
type input "*"
click at [640, 360] on input "text" at bounding box center [652, 357] width 105 height 26
type input "*"
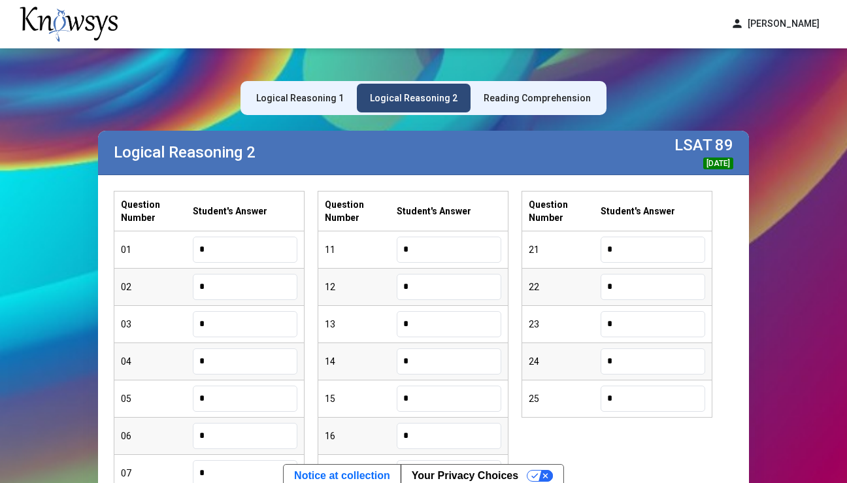
scroll to position [0, 0]
click at [553, 97] on div "Reading Comprehension" at bounding box center [536, 97] width 107 height 13
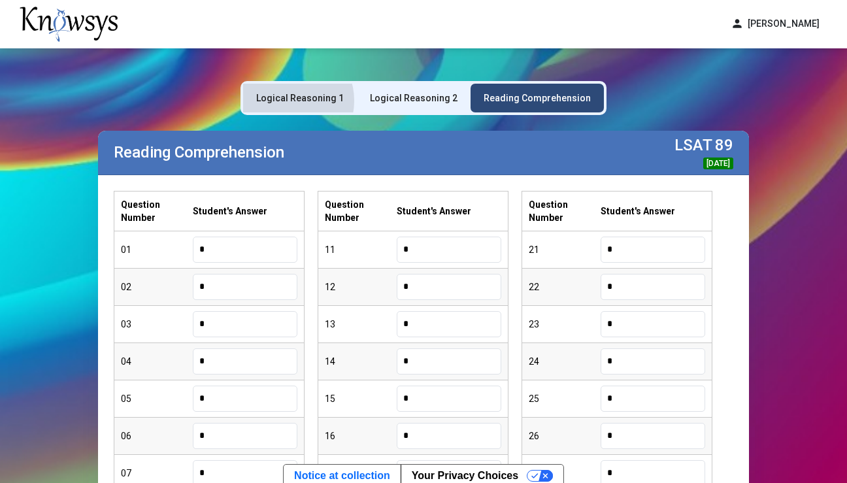
click at [295, 101] on div "Logical Reasoning 1" at bounding box center [300, 97] width 88 height 13
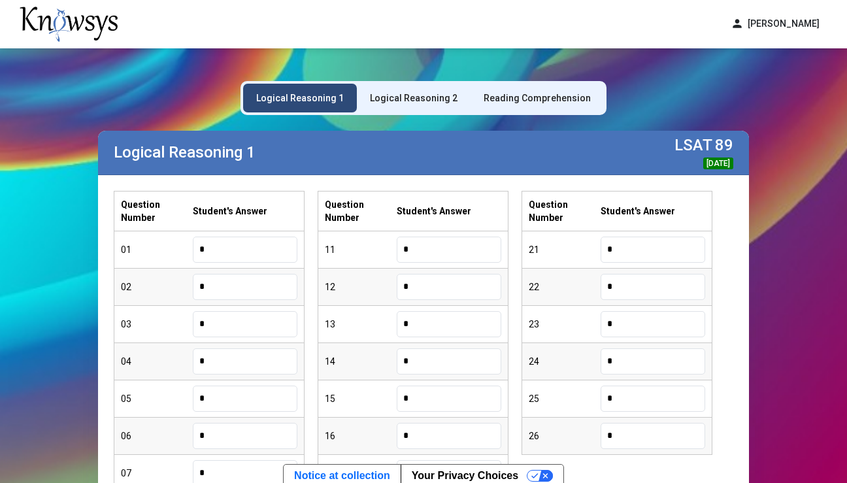
click at [502, 106] on div "Reading Comprehension" at bounding box center [536, 98] width 133 height 29
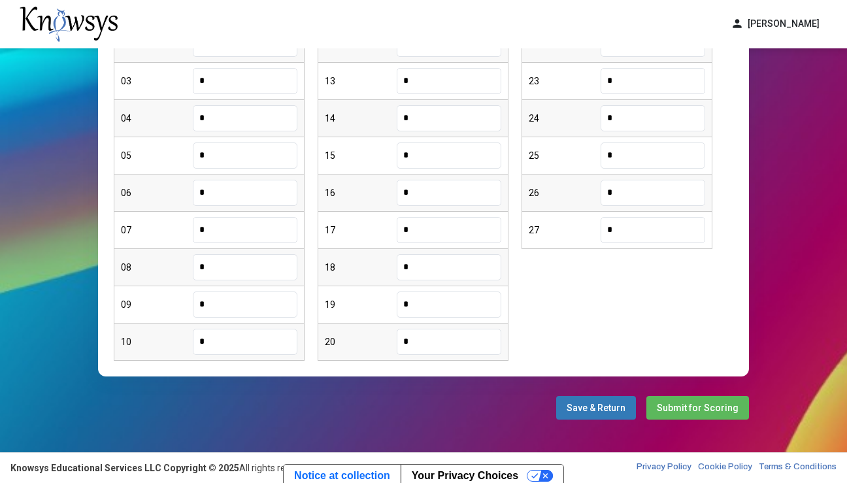
scroll to position [243, 0]
click at [725, 405] on span "Submit for Scoring" at bounding box center [698, 407] width 82 height 10
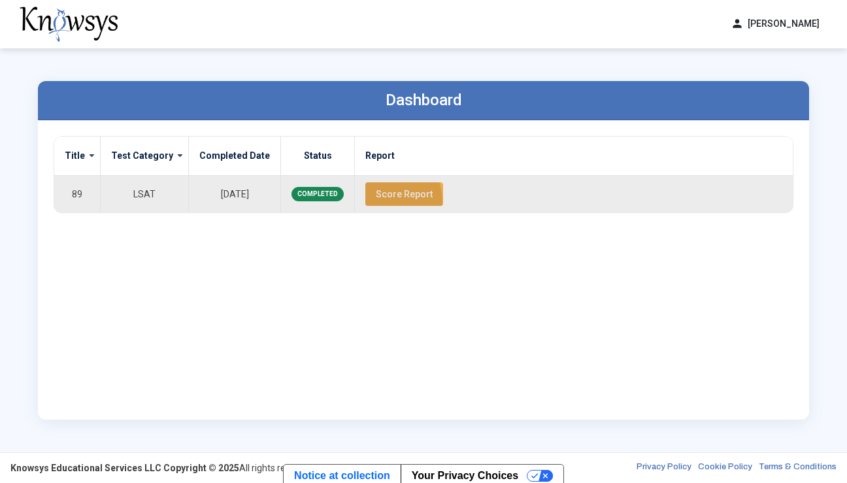
click at [368, 201] on button "Score Report" at bounding box center [404, 194] width 78 height 24
